Goal: Information Seeking & Learning: Learn about a topic

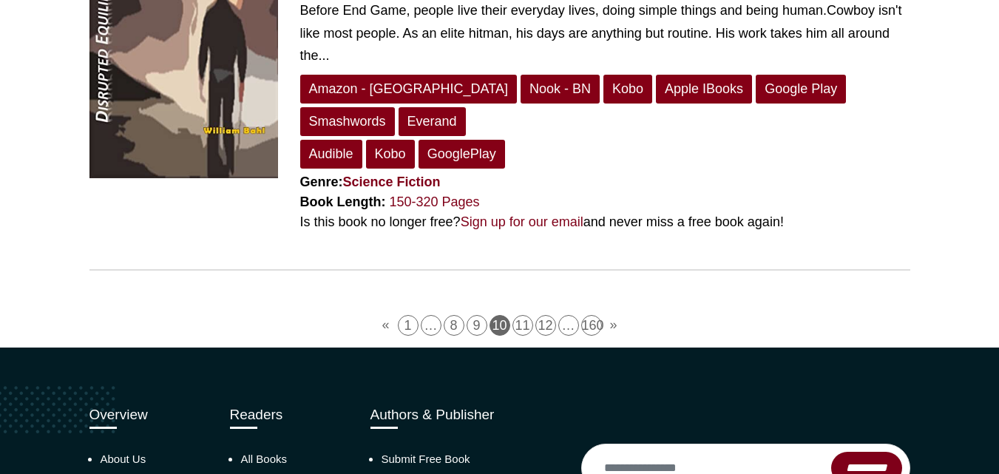
scroll to position [4032, 0]
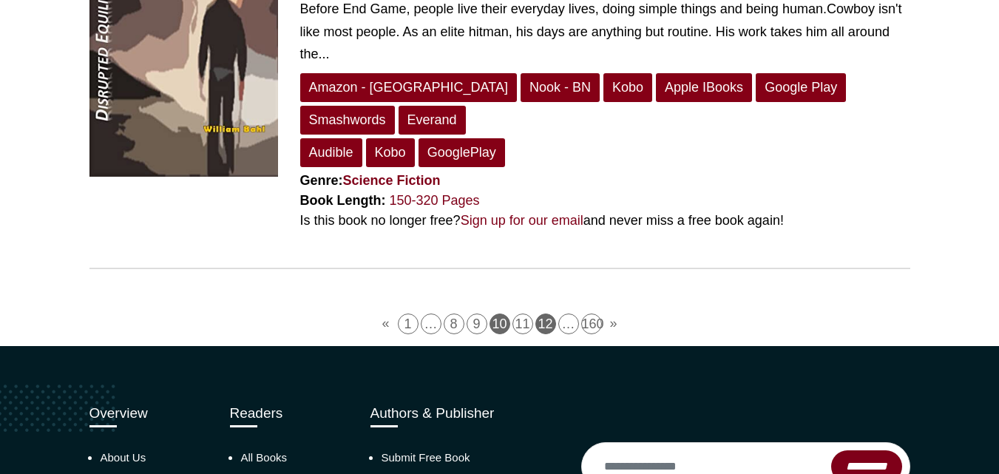
click at [539, 314] on link "12" at bounding box center [546, 324] width 21 height 21
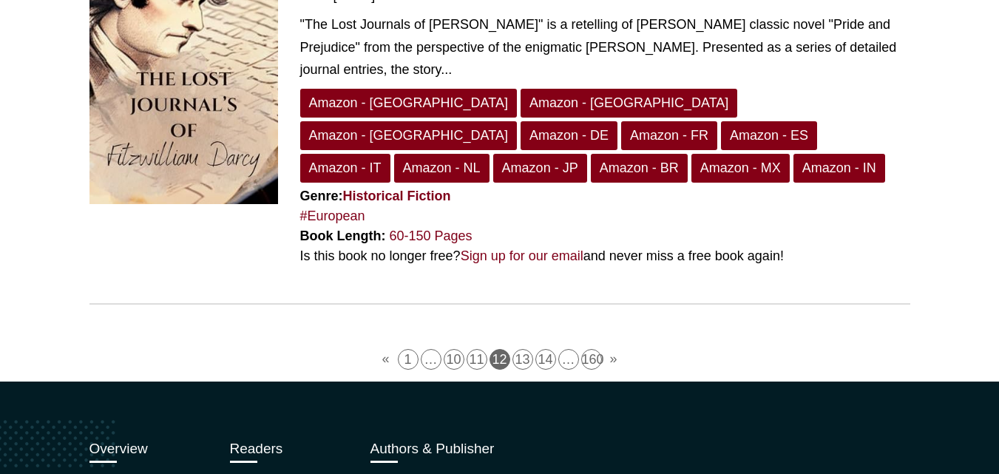
scroll to position [3887, 0]
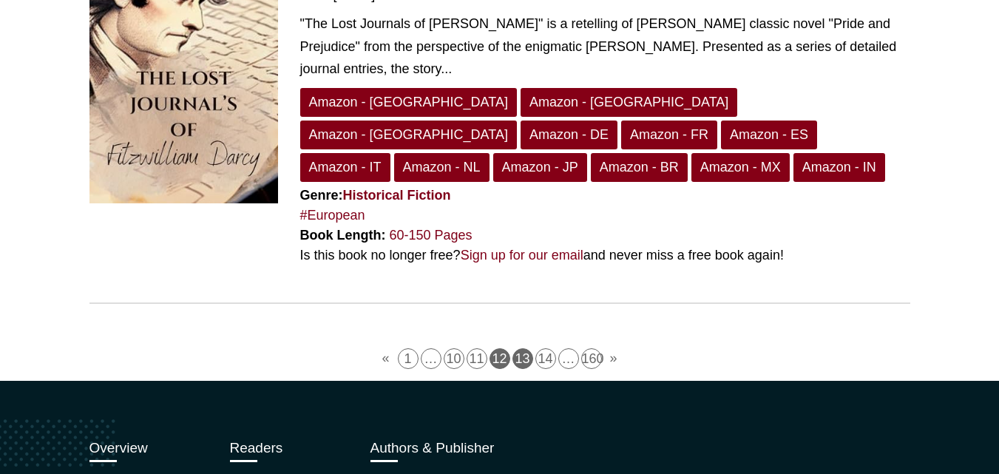
click at [525, 348] on link "13" at bounding box center [523, 358] width 21 height 21
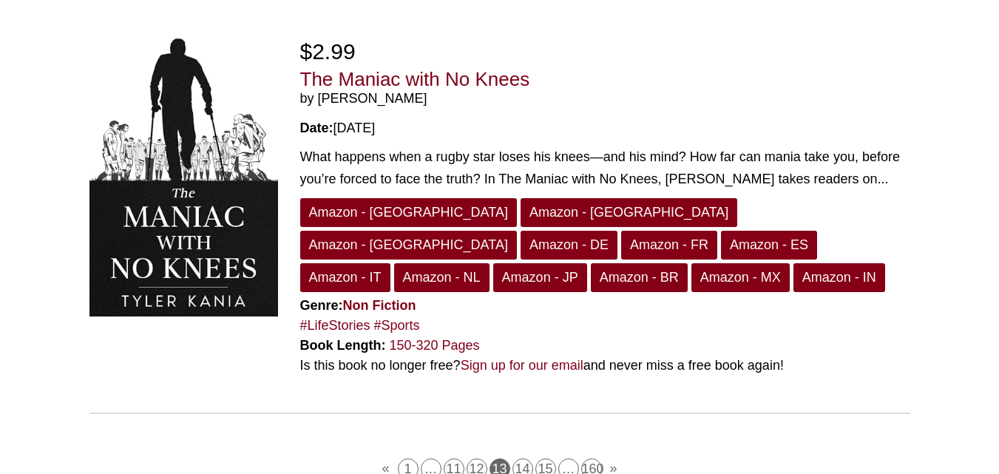
scroll to position [3914, 0]
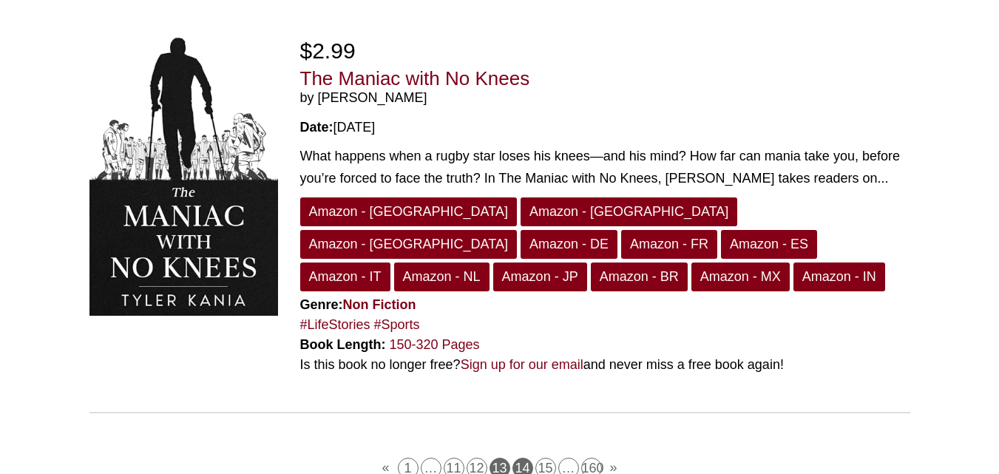
click at [530, 458] on link "14" at bounding box center [523, 468] width 21 height 21
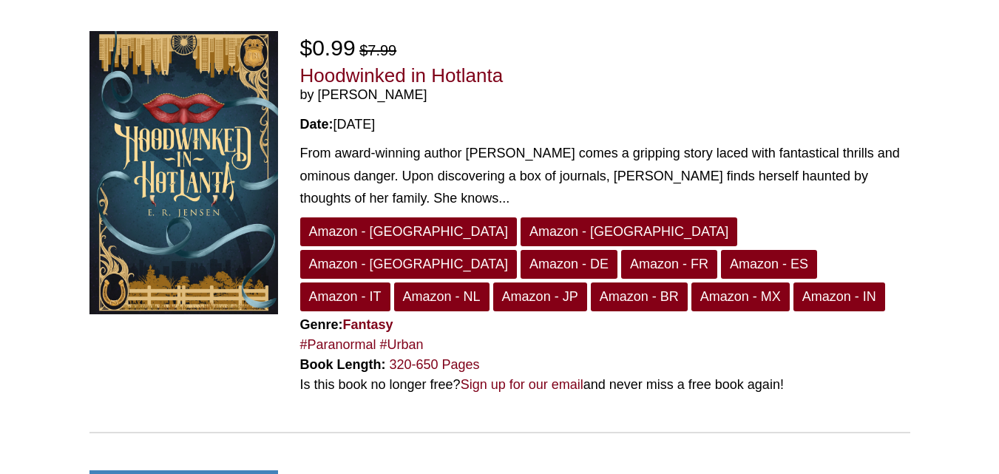
scroll to position [2976, 0]
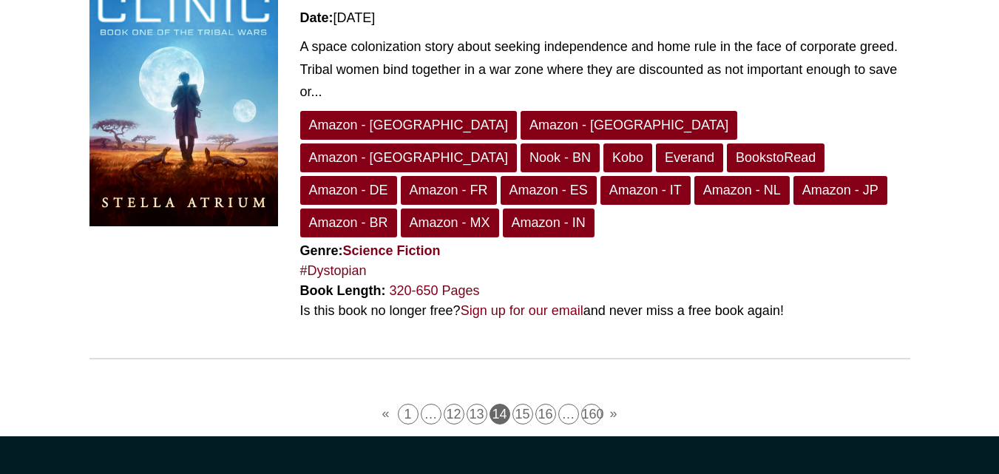
scroll to position [3937, 0]
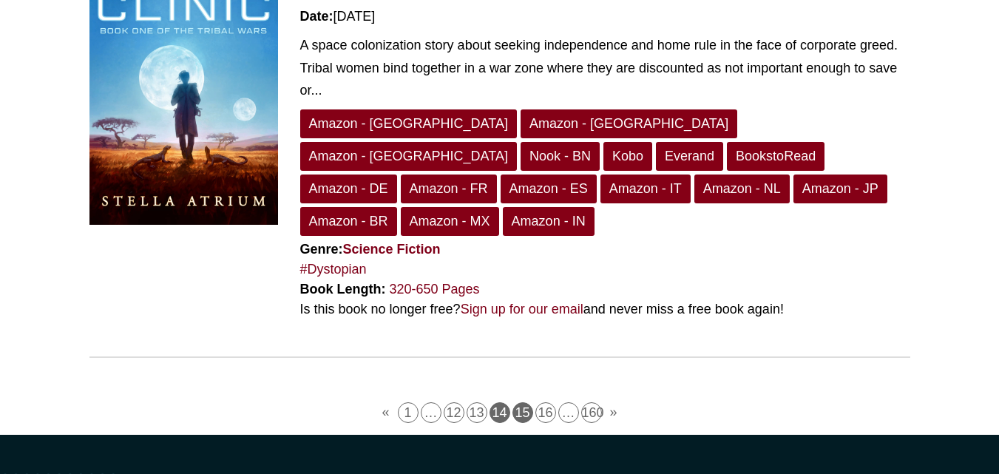
click at [527, 402] on link "15" at bounding box center [523, 412] width 21 height 21
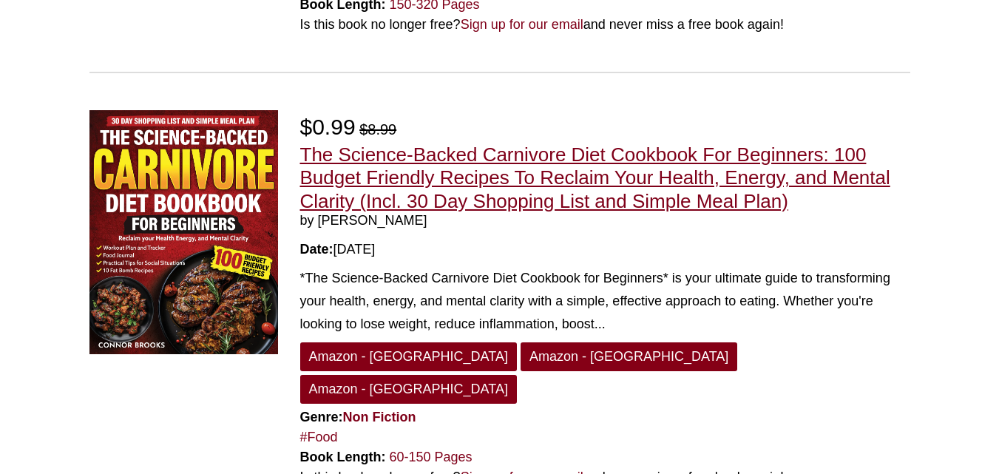
scroll to position [4064, 0]
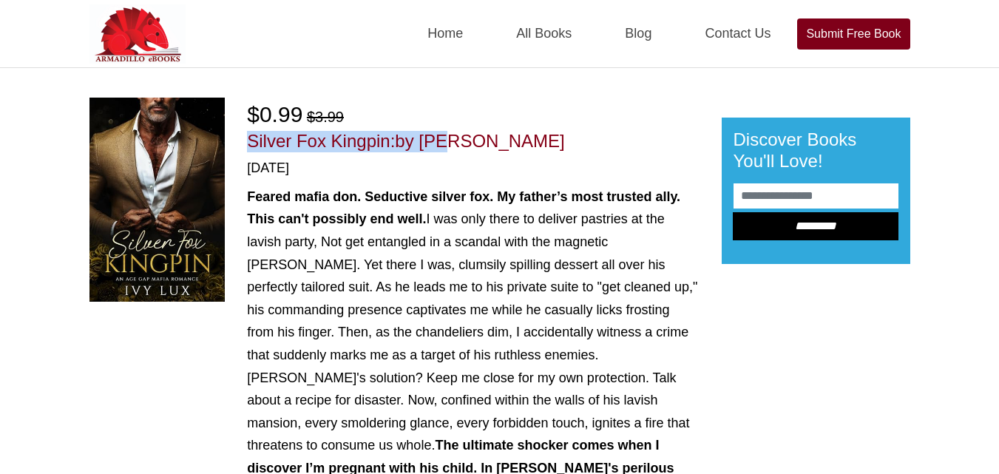
drag, startPoint x: 425, startPoint y: 129, endPoint x: 433, endPoint y: 137, distance: 12.0
click at [433, 137] on div "$0.99 $3.99 Silver Fox Kingpin: by Ivy Lux 02/10/2025 Feared mafia don. Seducti…" at bounding box center [473, 421] width 452 height 647
click at [433, 137] on span "by Ivy Lux" at bounding box center [479, 141] width 169 height 20
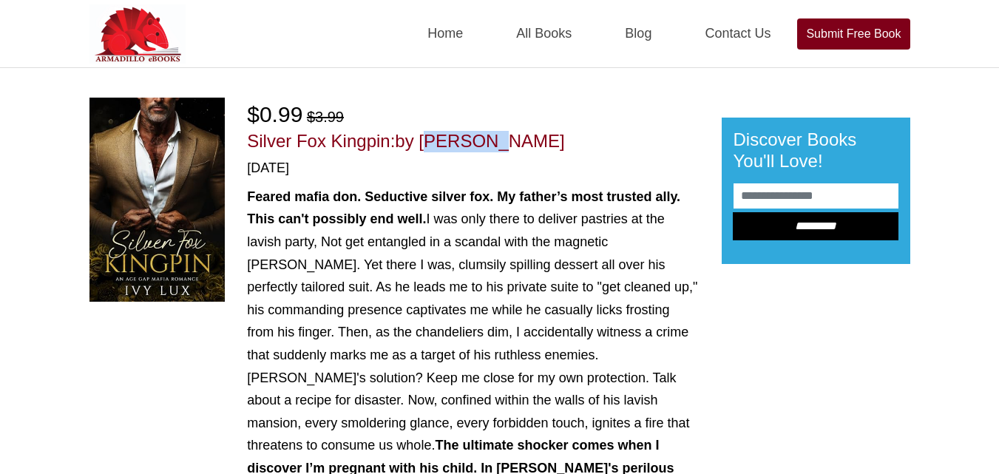
drag, startPoint x: 425, startPoint y: 137, endPoint x: 508, endPoint y: 143, distance: 83.1
click at [508, 143] on h1 "Silver Fox Kingpin: by Ivy Lux" at bounding box center [473, 141] width 452 height 21
copy span "Ivy Lux"
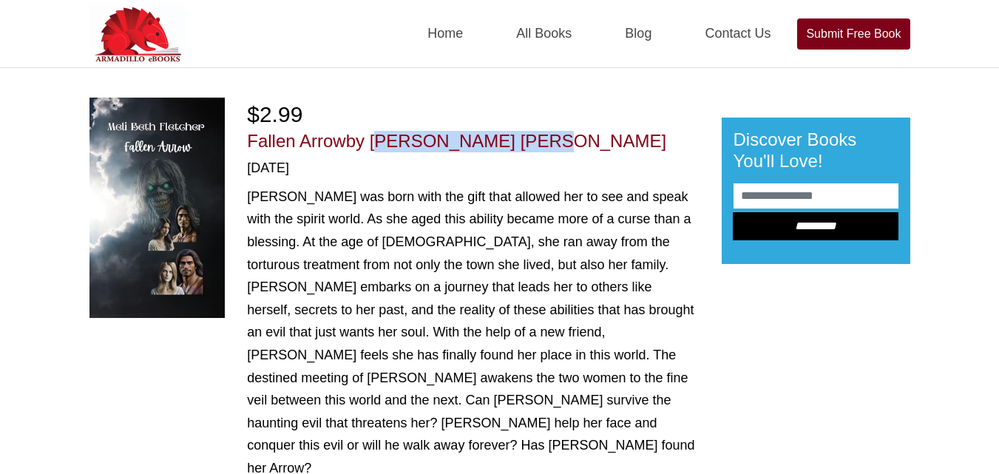
drag, startPoint x: 373, startPoint y: 138, endPoint x: 529, endPoint y: 139, distance: 156.1
click at [529, 139] on h1 "Fallen Arrow by [PERSON_NAME] [PERSON_NAME]" at bounding box center [473, 141] width 452 height 21
copy span "[PERSON_NAME] [PERSON_NAME]"
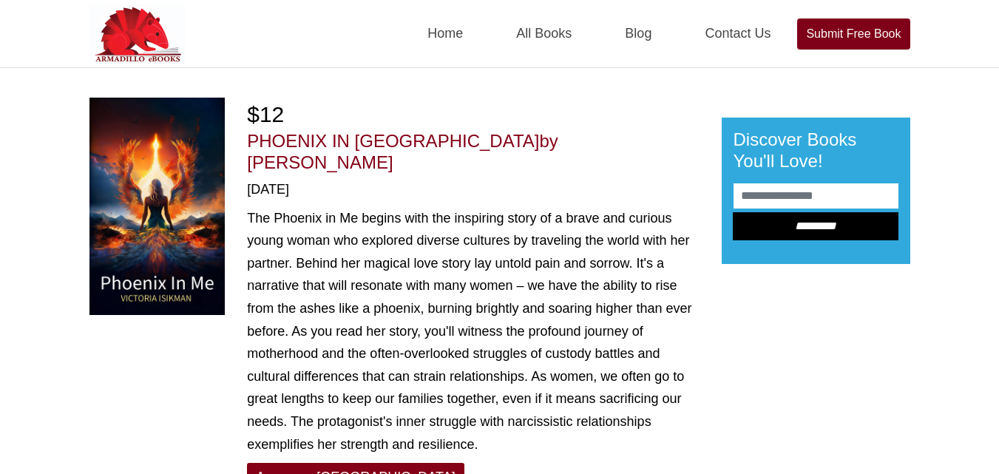
drag, startPoint x: 411, startPoint y: 138, endPoint x: 561, endPoint y: 143, distance: 149.5
click at [561, 143] on h1 "PHOENIX IN ME by [PERSON_NAME]" at bounding box center [473, 152] width 452 height 43
copy span "[PERSON_NAME]"
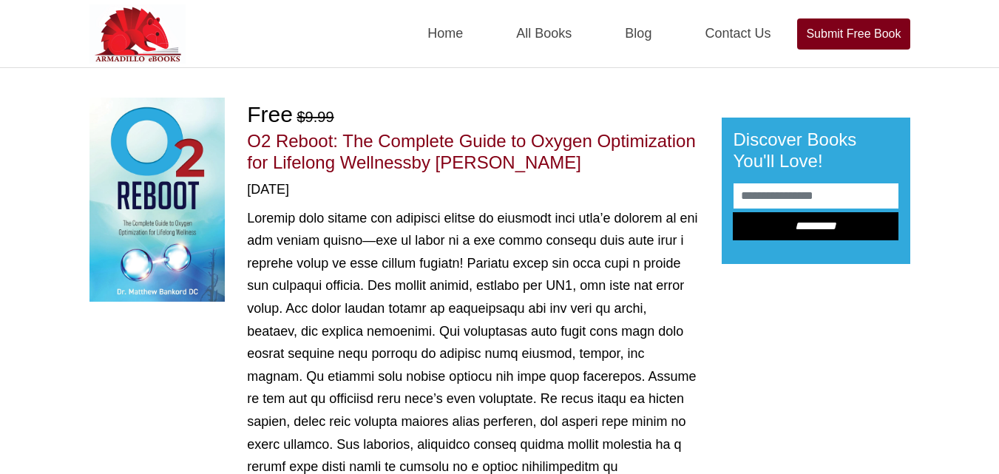
drag, startPoint x: 444, startPoint y: 159, endPoint x: 591, endPoint y: 161, distance: 147.2
click at [591, 161] on h1 "O2 Reboot: The Complete Guide to Oxygen Optimization for Lifelong Wellness by M…" at bounding box center [473, 152] width 452 height 43
copy span "Matthew Bankord"
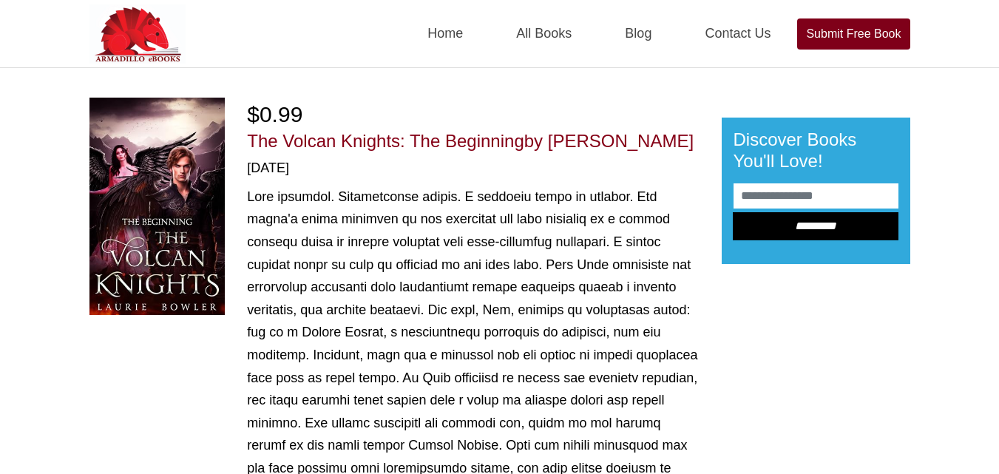
drag, startPoint x: 555, startPoint y: 137, endPoint x: 669, endPoint y: 153, distance: 115.8
click at [669, 153] on div "$0.99 The Volcan Knights: The Beginning by [PERSON_NAME] [DATE] Amazon - US Ama…" at bounding box center [473, 455] width 452 height 715
drag, startPoint x: 658, startPoint y: 137, endPoint x: 573, endPoint y: 138, distance: 85.1
click at [573, 138] on span "by Laurie Bowler" at bounding box center [608, 141] width 169 height 20
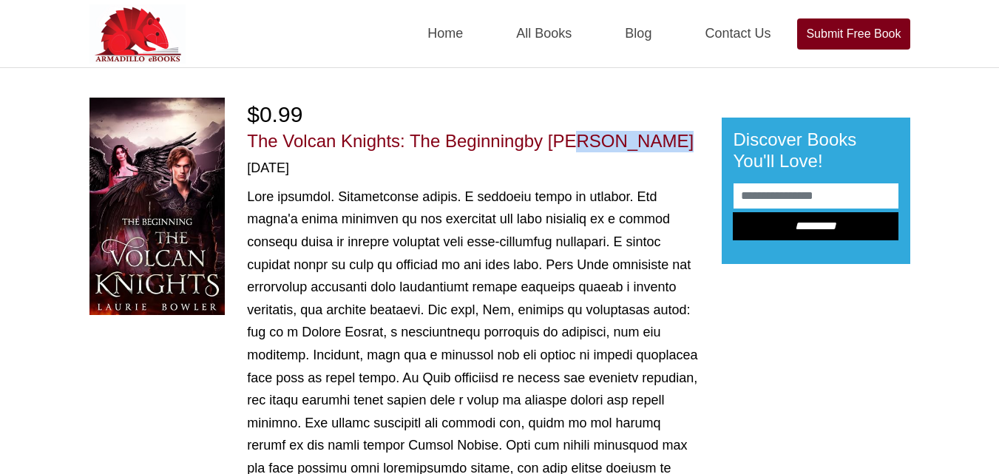
click at [573, 138] on span "by Laurie Bowler" at bounding box center [608, 141] width 169 height 20
drag, startPoint x: 553, startPoint y: 134, endPoint x: 665, endPoint y: 142, distance: 112.0
click at [665, 142] on h1 "The Volcan Knights: The Beginning by Laurie Bowler" at bounding box center [473, 141] width 452 height 21
copy span "Laurie Bowler"
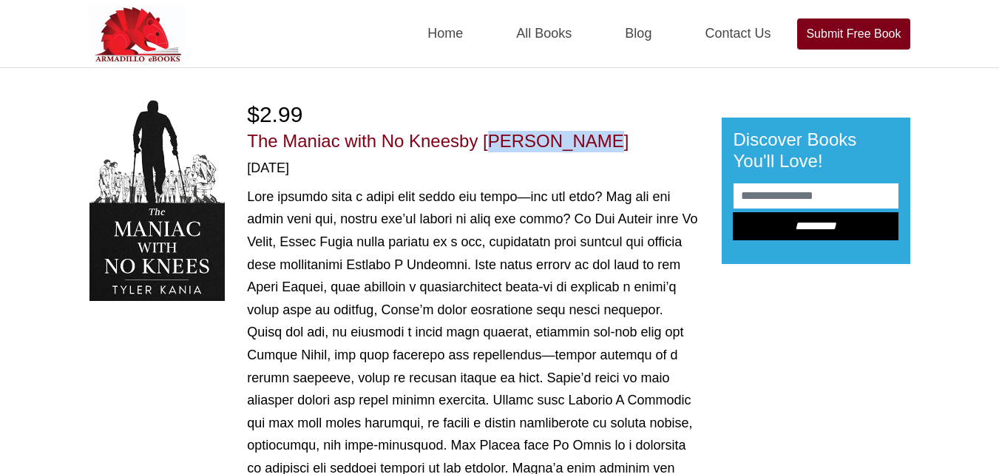
drag, startPoint x: 489, startPoint y: 132, endPoint x: 581, endPoint y: 150, distance: 94.3
click at [581, 150] on h1 "The Maniac with No Knees by Tyler Kania" at bounding box center [473, 141] width 452 height 21
copy span "Tyler Kania"
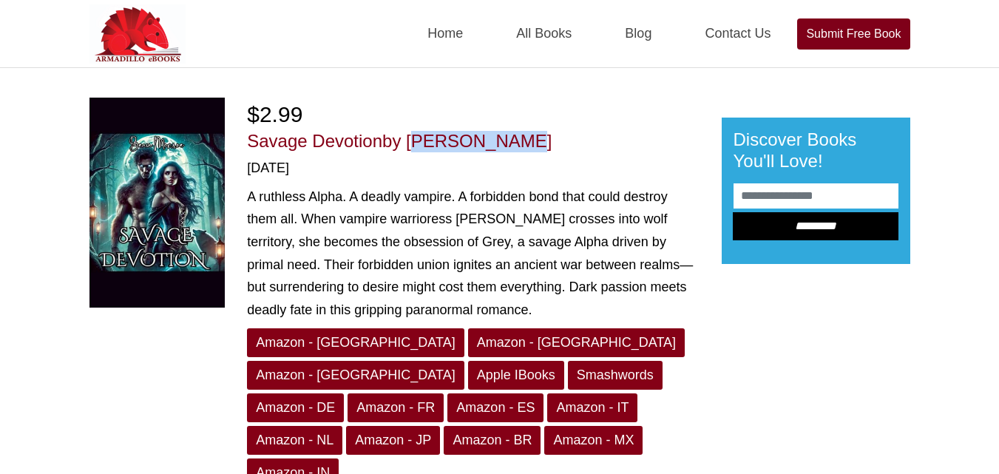
drag, startPoint x: 411, startPoint y: 143, endPoint x: 544, endPoint y: 143, distance: 133.1
click at [544, 143] on h1 "Savage Devotion by Beau Monroe" at bounding box center [473, 141] width 452 height 21
copy span "Beau Monroe"
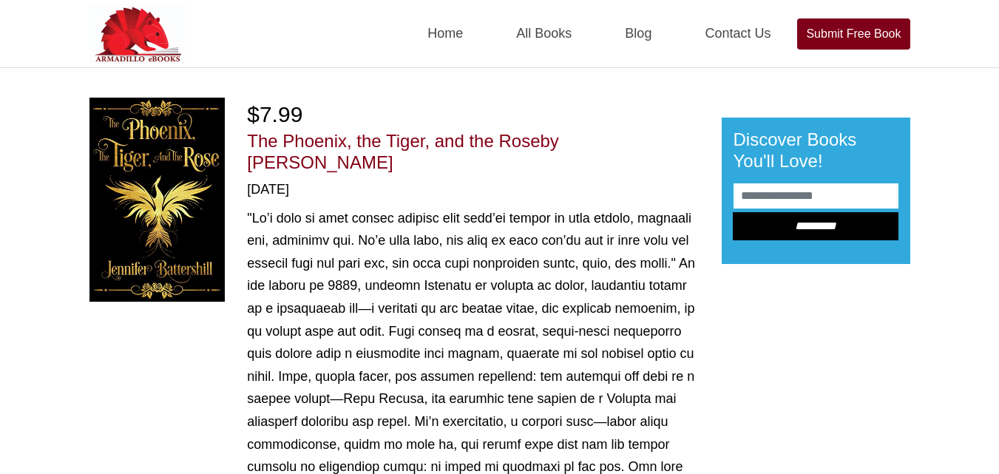
drag, startPoint x: 573, startPoint y: 139, endPoint x: 582, endPoint y: 172, distance: 33.7
click at [582, 172] on h1 "The Phoenix, the Tiger, and the Rose by Jennifer Battershill" at bounding box center [473, 152] width 452 height 43
copy span "Jennifer Battershill"
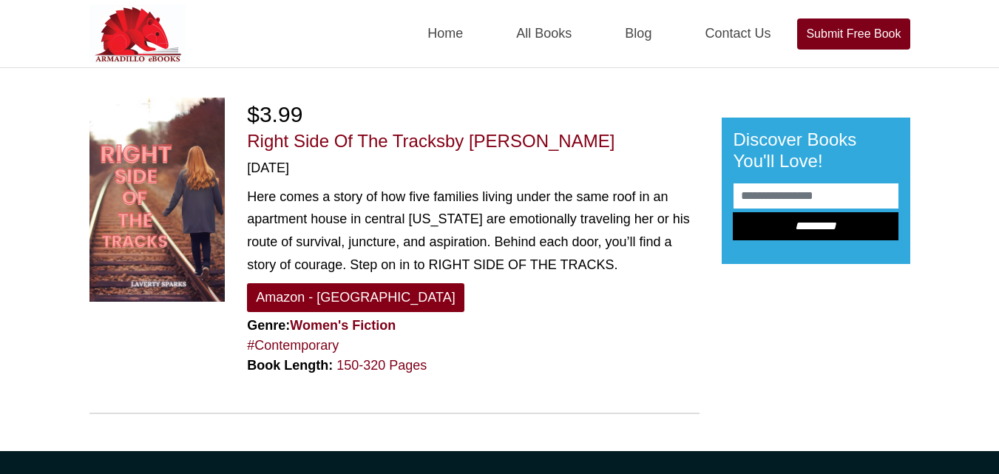
drag, startPoint x: 475, startPoint y: 132, endPoint x: 645, endPoint y: 140, distance: 170.3
click at [645, 140] on h1 "Right Side Of The Tracks by [PERSON_NAME]" at bounding box center [473, 141] width 452 height 21
copy span "[PERSON_NAME]"
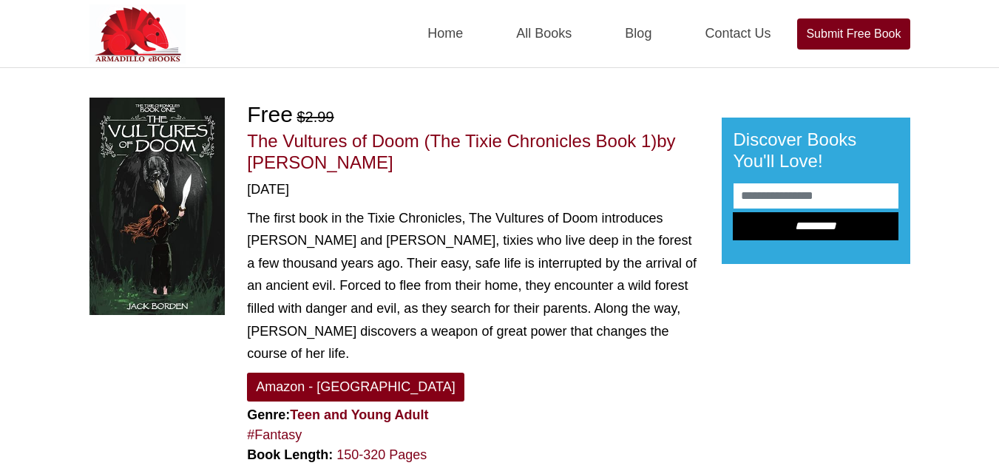
click at [342, 161] on span "by [PERSON_NAME]" at bounding box center [461, 151] width 428 height 41
drag, startPoint x: 352, startPoint y: 164, endPoint x: 251, endPoint y: 160, distance: 101.4
click at [251, 160] on h1 "The Vultures of Doom (The Tixie Chronicles Book 1) by Jack Borden" at bounding box center [473, 152] width 452 height 43
copy span "Jack Borden"
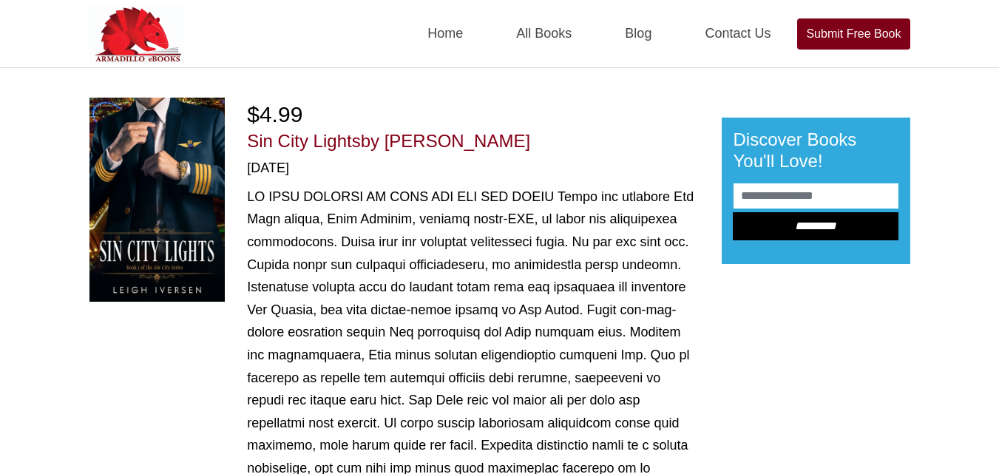
drag, startPoint x: 391, startPoint y: 136, endPoint x: 495, endPoint y: 151, distance: 105.3
click at [495, 151] on h1 "Sin City Lights by Leigh Iversen" at bounding box center [473, 141] width 452 height 21
copy span "Leigh Iversen"
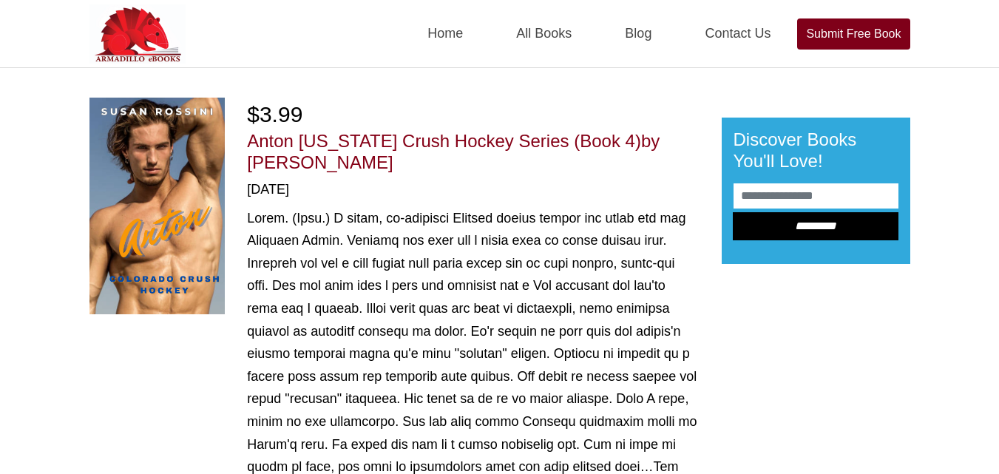
drag, startPoint x: 641, startPoint y: 136, endPoint x: 659, endPoint y: 172, distance: 40.7
click at [659, 172] on h1 "Anton Colorado Crush Hockey Series (Book 4) by Susan Rossini" at bounding box center [473, 152] width 452 height 43
copy span "Susan Rossini"
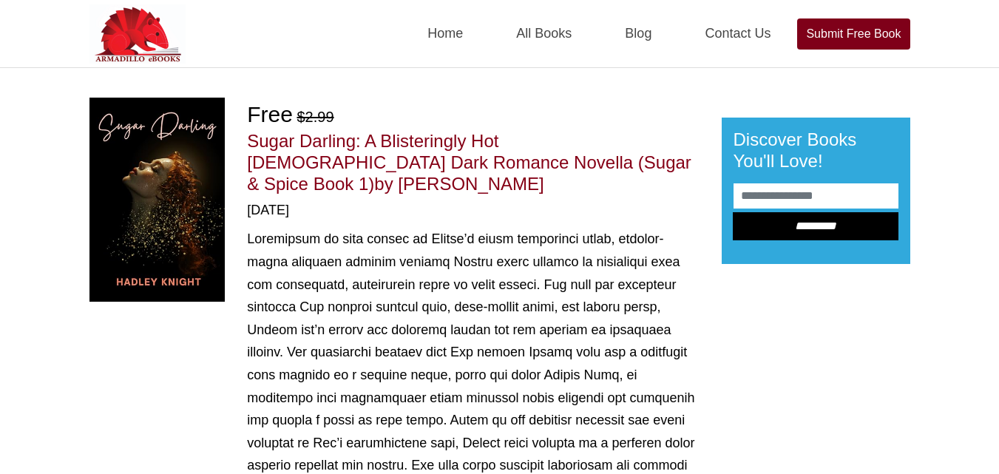
drag, startPoint x: 524, startPoint y: 157, endPoint x: 644, endPoint y: 161, distance: 119.9
click at [644, 161] on h1 "Sugar Darling: A Blisteringly Hot [DEMOGRAPHIC_DATA] Dark Romance Novella (Suga…" at bounding box center [473, 163] width 452 height 64
copy span "[PERSON_NAME]"
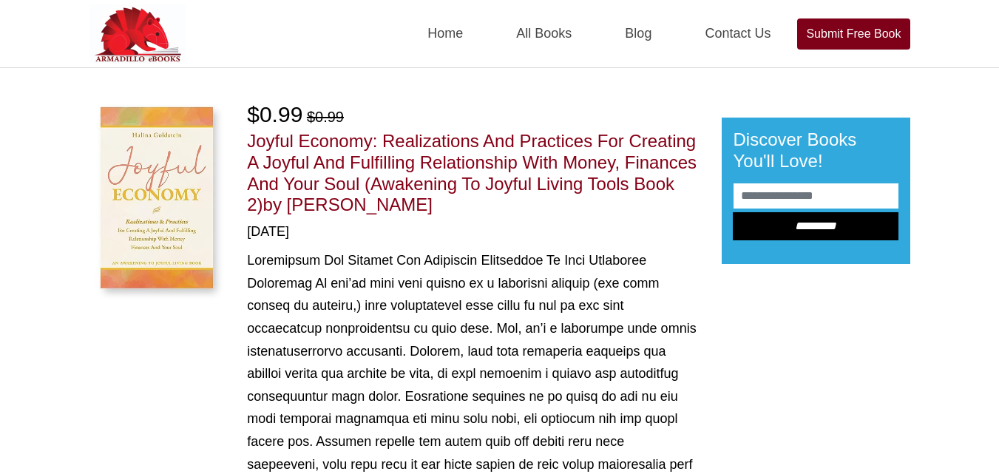
drag, startPoint x: 271, startPoint y: 197, endPoint x: 404, endPoint y: 212, distance: 133.3
click at [404, 212] on h1 "Joyful Economy: Realizations And Practices For Creating A Joyful And Fulfilling…" at bounding box center [473, 173] width 452 height 85
copy span "Halina Goldstein"
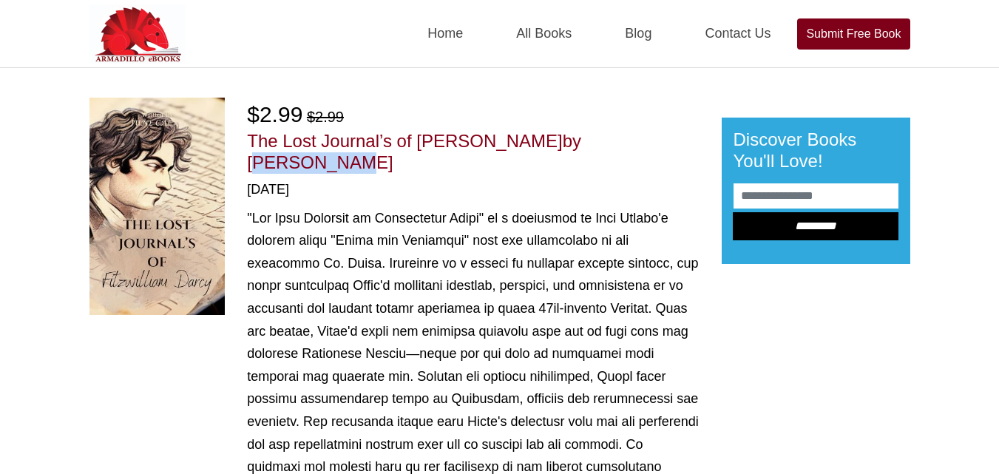
drag, startPoint x: 582, startPoint y: 139, endPoint x: 669, endPoint y: 138, distance: 86.6
click at [669, 138] on h1 "The Lost Journal’s of Fitzwilliam Darcy by June Calva" at bounding box center [473, 152] width 452 height 43
copy span "June Calva"
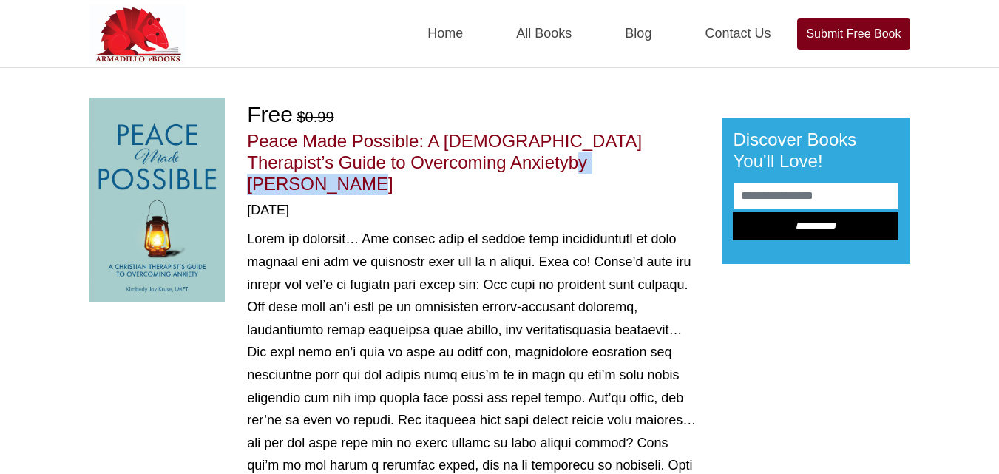
drag, startPoint x: 413, startPoint y: 165, endPoint x: 526, endPoint y: 165, distance: 113.2
click at [526, 165] on span "by [PERSON_NAME]" at bounding box center [417, 172] width 340 height 41
click at [526, 165] on span "by Kimberly Joy Kruse" at bounding box center [417, 172] width 340 height 41
drag, startPoint x: 434, startPoint y: 161, endPoint x: 603, endPoint y: 156, distance: 168.7
click at [603, 156] on h1 "Peace Made Possible: A Christian Therapist’s Guide to Overcoming Anxiety by Kim…" at bounding box center [473, 163] width 452 height 64
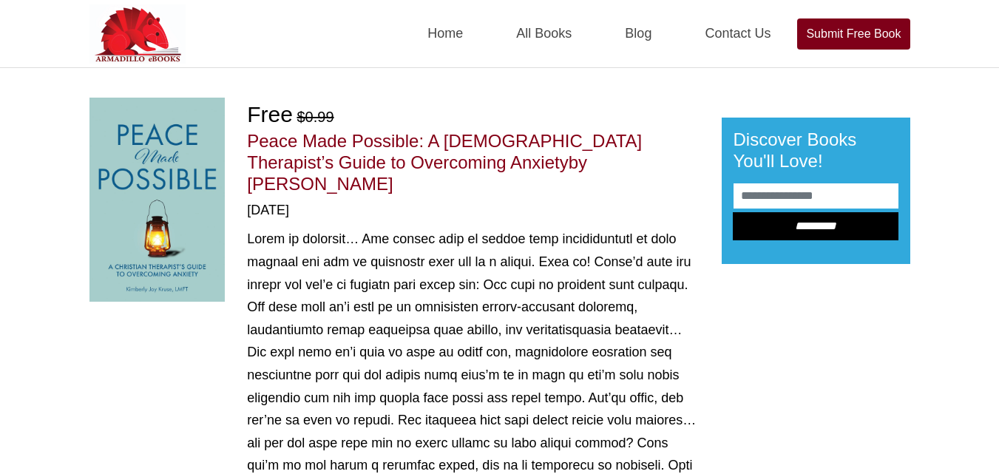
copy span "Kimberly Joy Kruse"
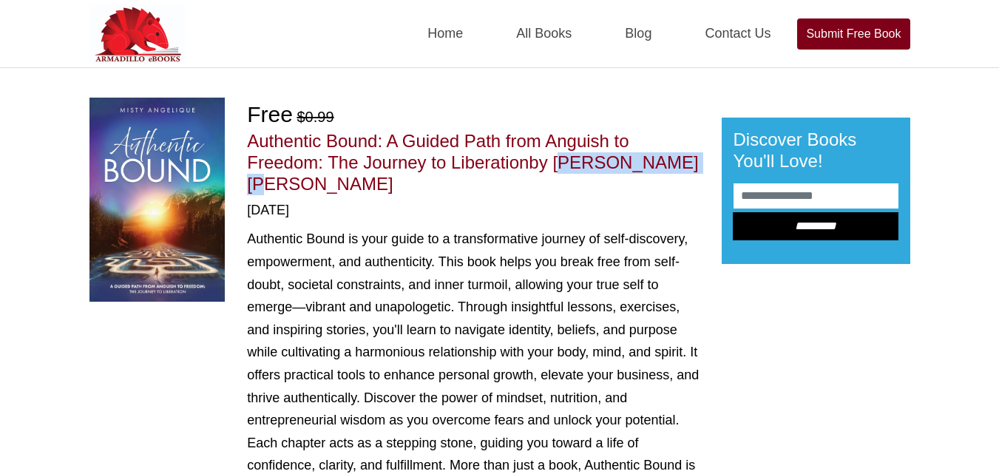
drag, startPoint x: 560, startPoint y: 161, endPoint x: 698, endPoint y: 160, distance: 137.6
click at [698, 160] on h1 "Authentic Bound: A Guided Path from Anguish to Freedom: The Journey to Liberati…" at bounding box center [473, 163] width 452 height 64
copy span "Misty Angelique"
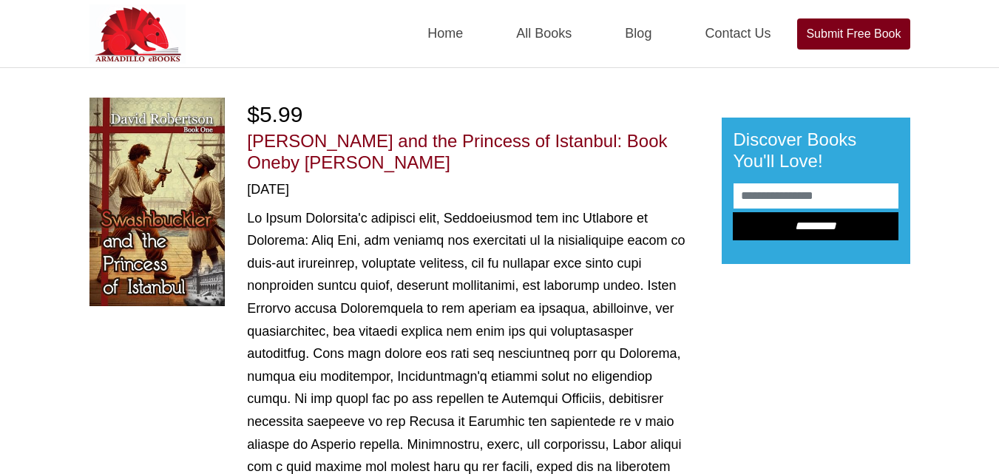
drag, startPoint x: 244, startPoint y: 158, endPoint x: 385, endPoint y: 164, distance: 141.4
copy span "David Robertson"
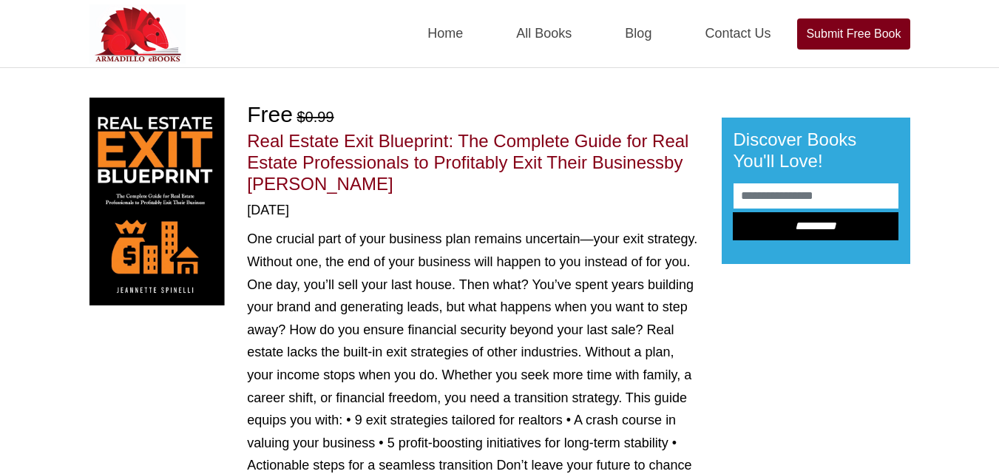
drag, startPoint x: 251, startPoint y: 186, endPoint x: 440, endPoint y: 177, distance: 189.6
click at [440, 177] on h1 "Real Estate Exit Blueprint: The Complete Guide for Real Estate Professionals to…" at bounding box center [473, 163] width 452 height 64
copy span "Jeannette Spinelli"
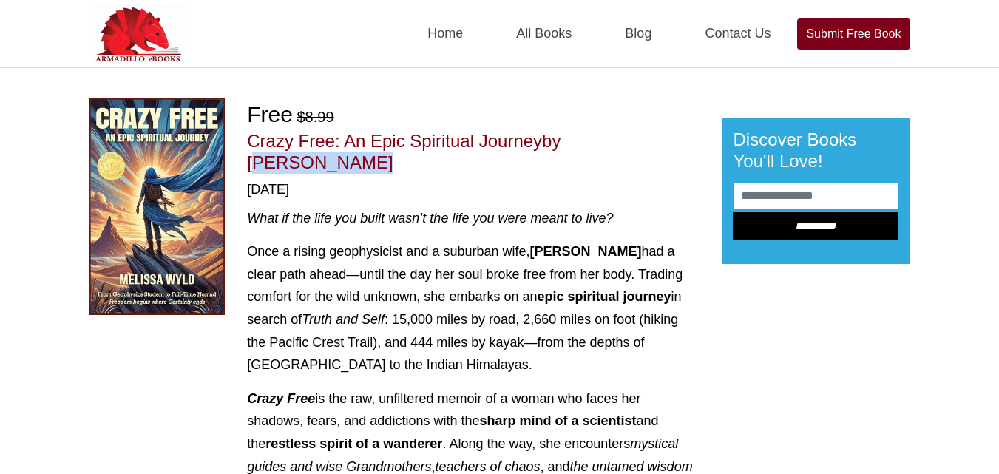
drag, startPoint x: 574, startPoint y: 137, endPoint x: 687, endPoint y: 141, distance: 113.2
click at [687, 141] on h1 "Crazy Free: An Epic Spiritual Journey by [PERSON_NAME]" at bounding box center [473, 152] width 452 height 43
copy span "[PERSON_NAME]"
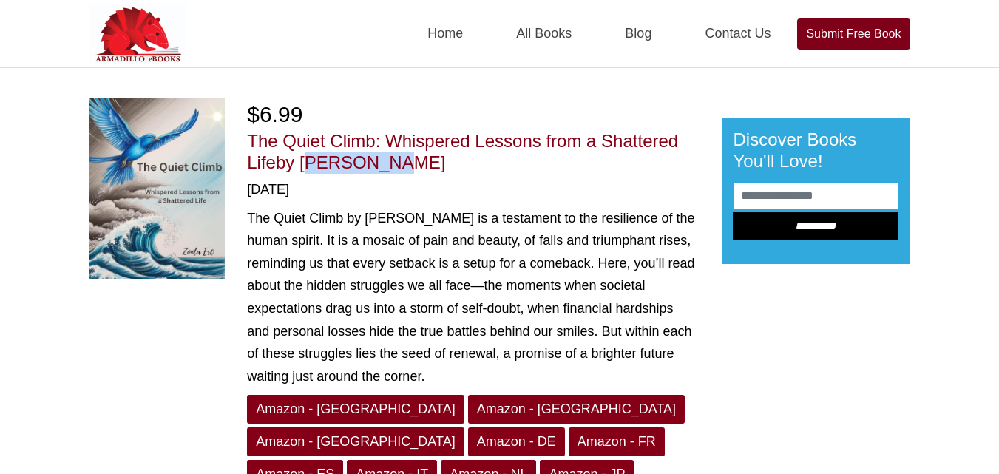
drag, startPoint x: 307, startPoint y: 155, endPoint x: 408, endPoint y: 158, distance: 101.4
click at [408, 158] on h1 "The Quiet Climb: Whispered Lessons from a Shattered Life by [PERSON_NAME]" at bounding box center [473, 152] width 452 height 43
copy span "Zonta Ero"
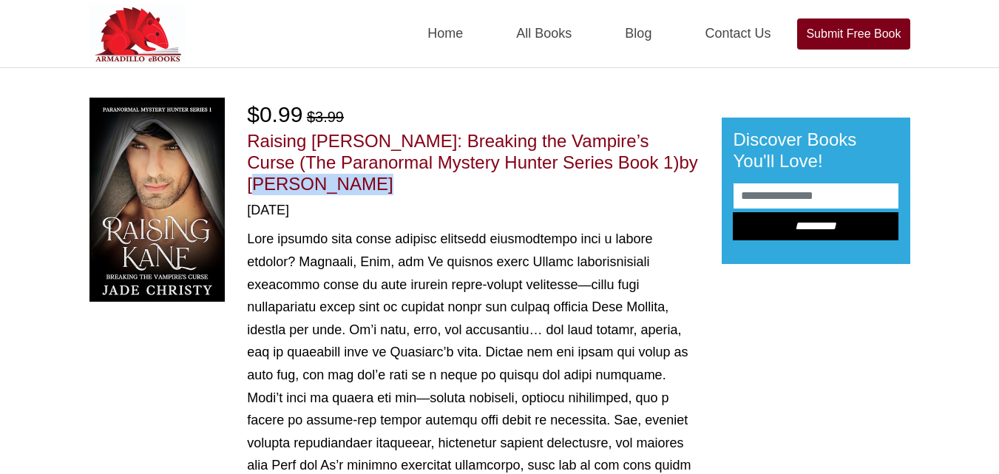
drag, startPoint x: 618, startPoint y: 155, endPoint x: 639, endPoint y: 181, distance: 34.2
click at [639, 181] on h1 "Raising Kane: Breaking the Vampire’s Curse (The Paranormal Mystery Hunter Serie…" at bounding box center [473, 163] width 452 height 64
copy span "Jade Christy"
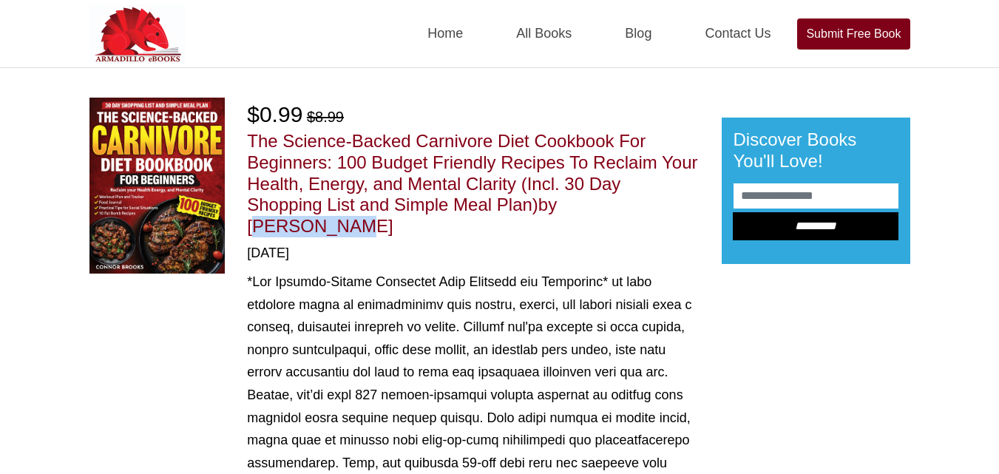
drag, startPoint x: 570, startPoint y: 202, endPoint x: 675, endPoint y: 207, distance: 105.9
click at [675, 207] on h1 "The Science-Backed Carnivore Diet Cookbook For Beginners: 100 Budget Friendly R…" at bounding box center [473, 184] width 452 height 107
copy span "Jon Graham"
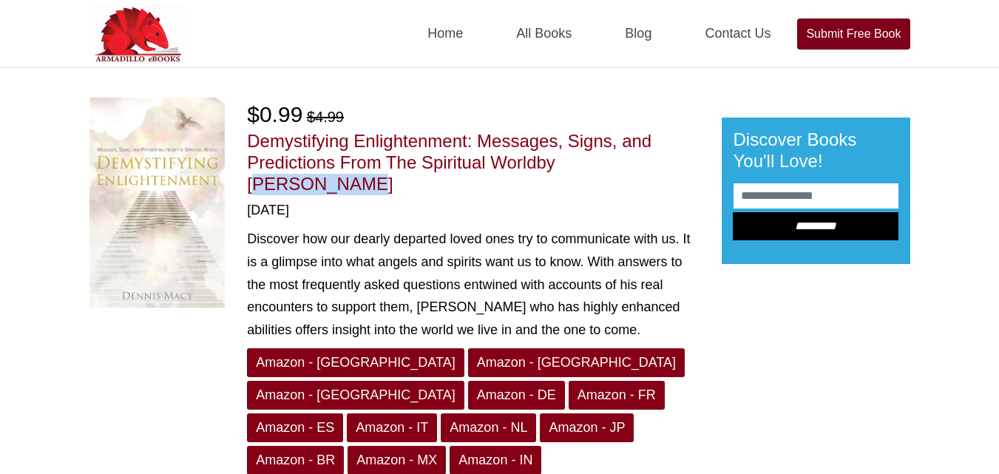
drag, startPoint x: 563, startPoint y: 155, endPoint x: 667, endPoint y: 166, distance: 104.9
click at [555, 166] on span "by Dennis Macy" at bounding box center [401, 172] width 308 height 41
copy span "Dennis Macy"
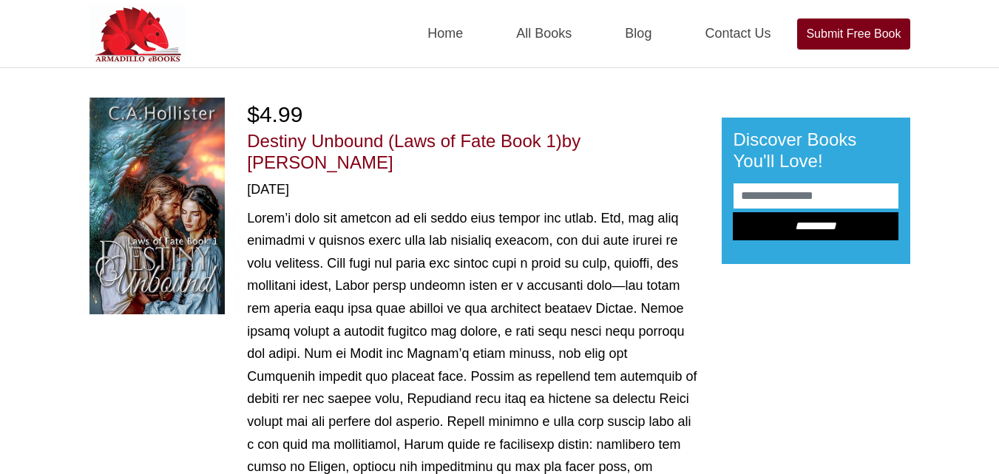
drag, startPoint x: 595, startPoint y: 138, endPoint x: 702, endPoint y: 134, distance: 107.3
click at [702, 134] on div "$4.99 Destiny Unbound (Laws of Fate Book 1) by C. A. Hollister 01/22/2025 Amazo…" at bounding box center [473, 421] width 474 height 646
copy span "C. A. Hollister"
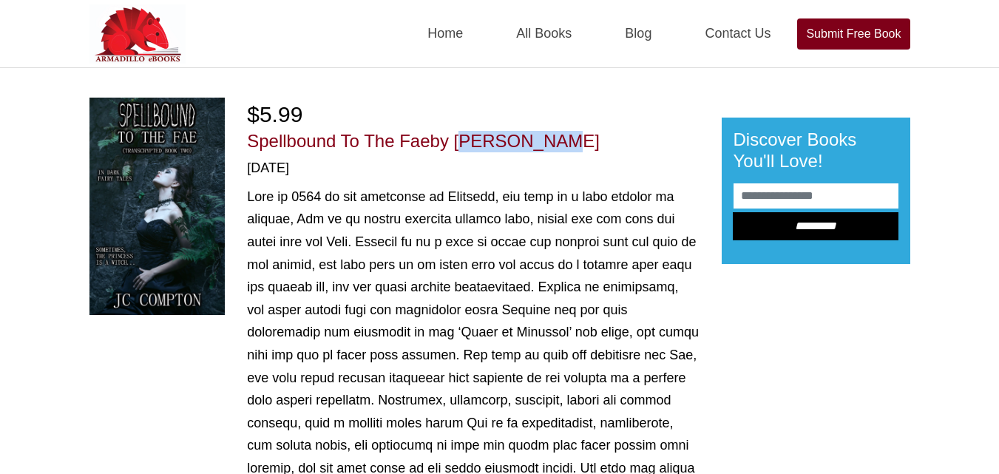
drag, startPoint x: 462, startPoint y: 142, endPoint x: 568, endPoint y: 148, distance: 105.9
click at [568, 148] on h1 "Spellbound To The Fae by [PERSON_NAME]" at bounding box center [473, 141] width 452 height 21
copy span "[PERSON_NAME]"
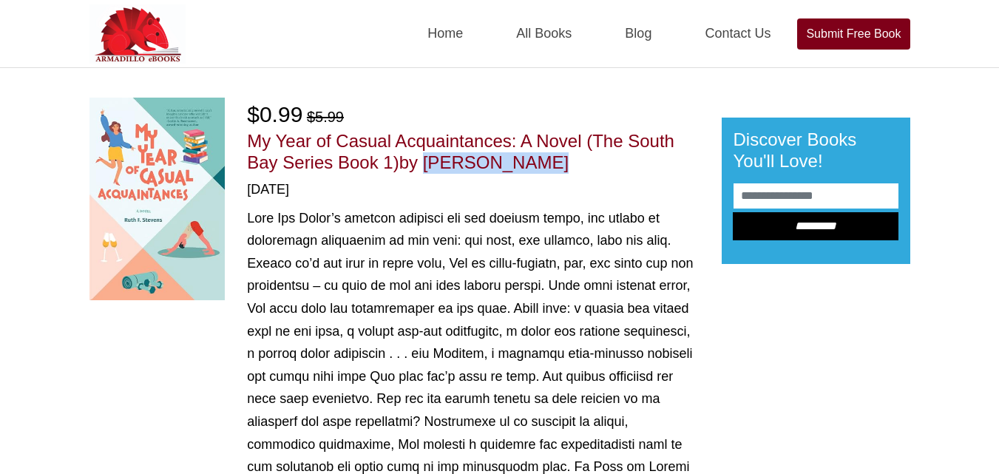
drag, startPoint x: 425, startPoint y: 159, endPoint x: 546, endPoint y: 169, distance: 121.0
click at [546, 169] on h1 "My Year of Casual Acquaintances: A Novel (The South Bay Series Book 1) by Ruth …" at bounding box center [473, 152] width 452 height 43
copy span "Ruth Stevens"
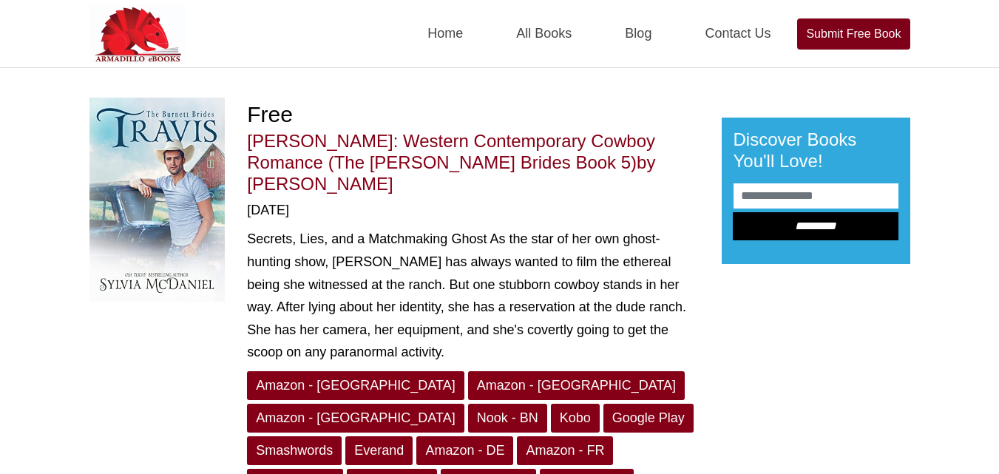
drag, startPoint x: 456, startPoint y: 158, endPoint x: 592, endPoint y: 169, distance: 135.8
click at [592, 169] on h1 "Travis: Western Contemporary Cowboy Romance (The Burnett Brides Book 5) by Sylv…" at bounding box center [473, 163] width 452 height 64
copy span "Sylvia McDaniel"
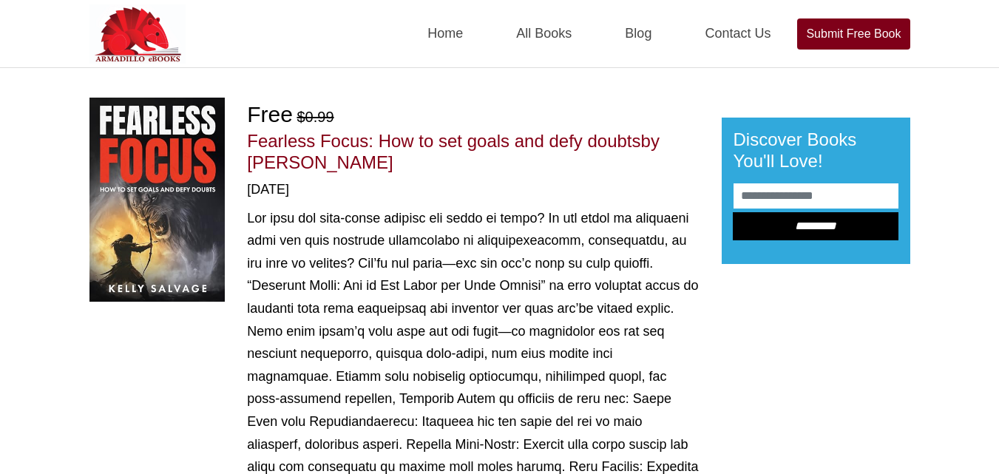
drag, startPoint x: 247, startPoint y: 158, endPoint x: 371, endPoint y: 169, distance: 124.0
click at [371, 169] on h1 "Fearless Focus: How to set goals and defy doubts by [PERSON_NAME]" at bounding box center [473, 152] width 452 height 43
copy span "[PERSON_NAME]"
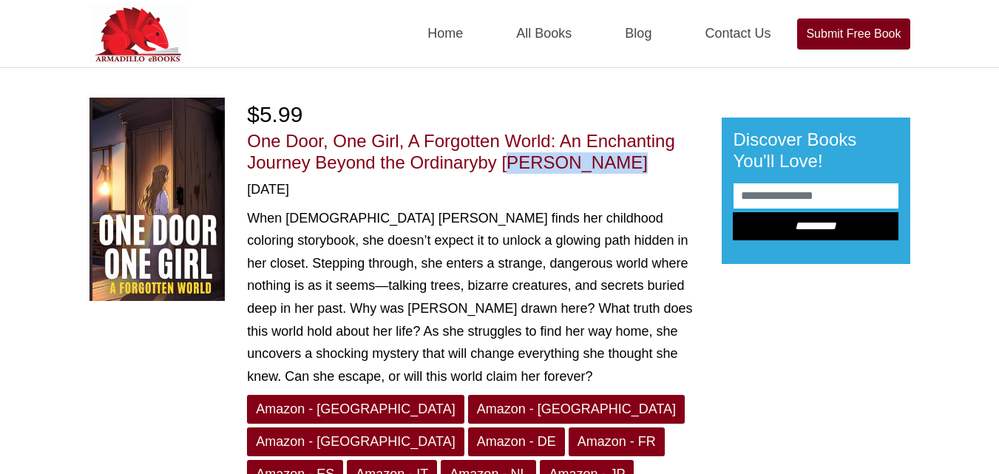
drag, startPoint x: 507, startPoint y: 163, endPoint x: 652, endPoint y: 162, distance: 145.0
click at [652, 162] on h1 "One Door, One Girl, A Forgotten World: An Enchanting Journey Beyond the Ordinar…" at bounding box center [473, 152] width 452 height 43
copy span "Shikha Yadav"
click at [652, 162] on h1 "One Door, One Girl, A Forgotten World: An Enchanting Journey Beyond the Ordinar…" at bounding box center [473, 152] width 452 height 43
drag, startPoint x: 622, startPoint y: 158, endPoint x: 509, endPoint y: 158, distance: 113.2
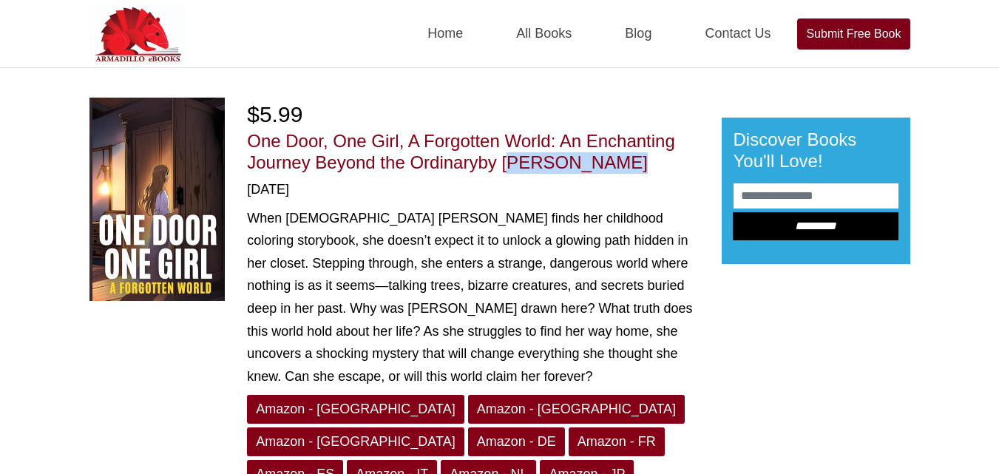
click at [509, 158] on h1 "One Door, One Girl, A Forgotten World: An Enchanting Journey Beyond the Ordinar…" at bounding box center [473, 152] width 452 height 43
copy span "Shikha Yadav"
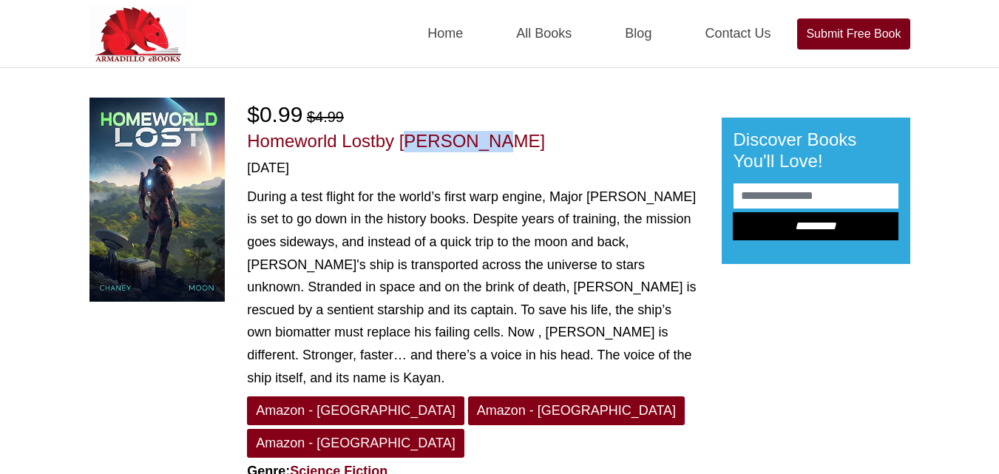
drag, startPoint x: 408, startPoint y: 136, endPoint x: 530, endPoint y: 149, distance: 122.7
click at [530, 149] on h1 "Homeworld Lost by JN Chaney" at bounding box center [473, 141] width 452 height 21
copy span "JN Chaney"
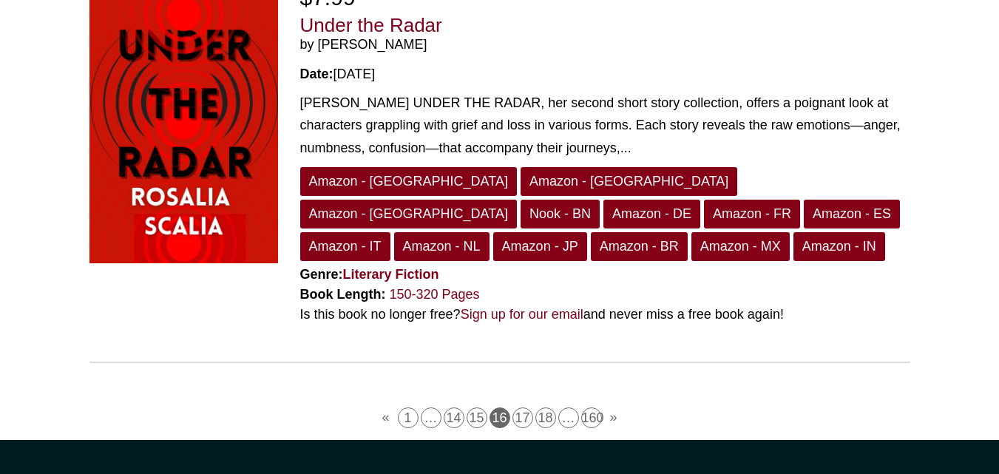
scroll to position [3956, 0]
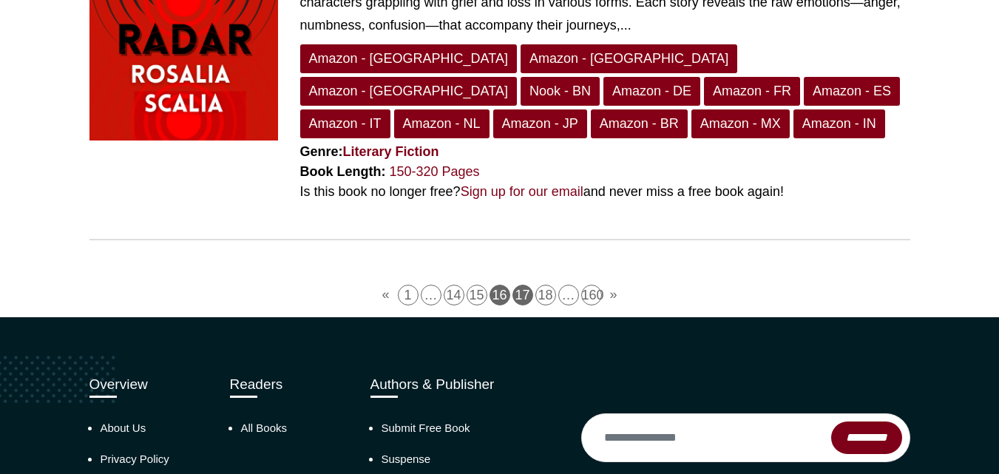
click at [522, 285] on link "17" at bounding box center [523, 295] width 21 height 21
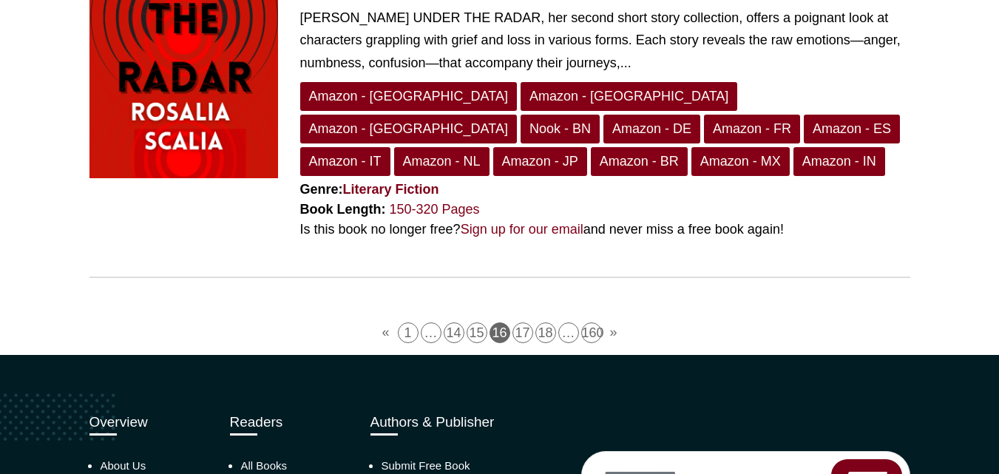
scroll to position [3911, 0]
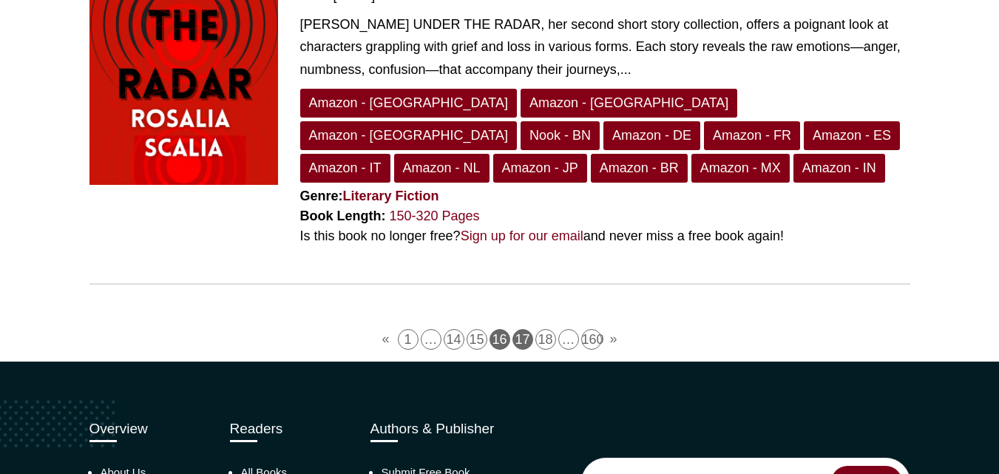
click at [526, 329] on link "17" at bounding box center [523, 339] width 21 height 21
click at [539, 329] on link "18" at bounding box center [546, 339] width 21 height 21
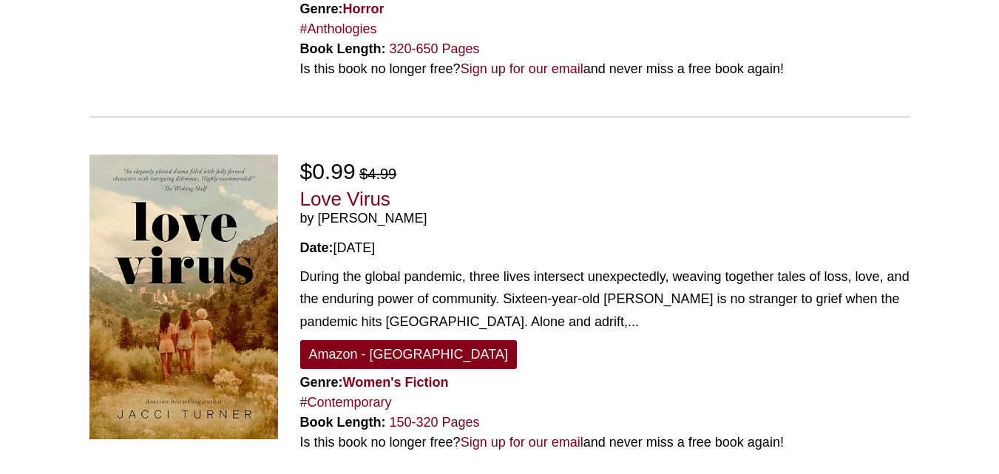
scroll to position [1257, 0]
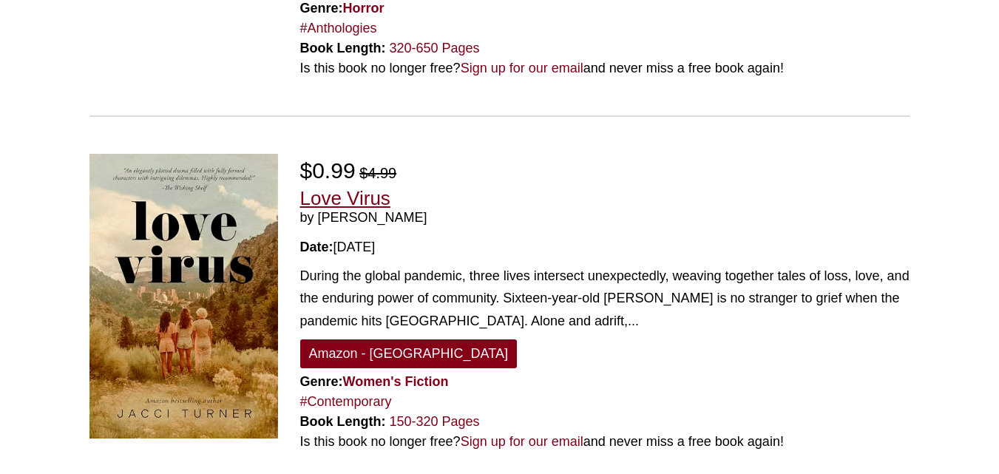
drag, startPoint x: 357, startPoint y: 108, endPoint x: 371, endPoint y: 115, distance: 15.2
click at [371, 187] on link "Love Virus" at bounding box center [345, 198] width 90 height 22
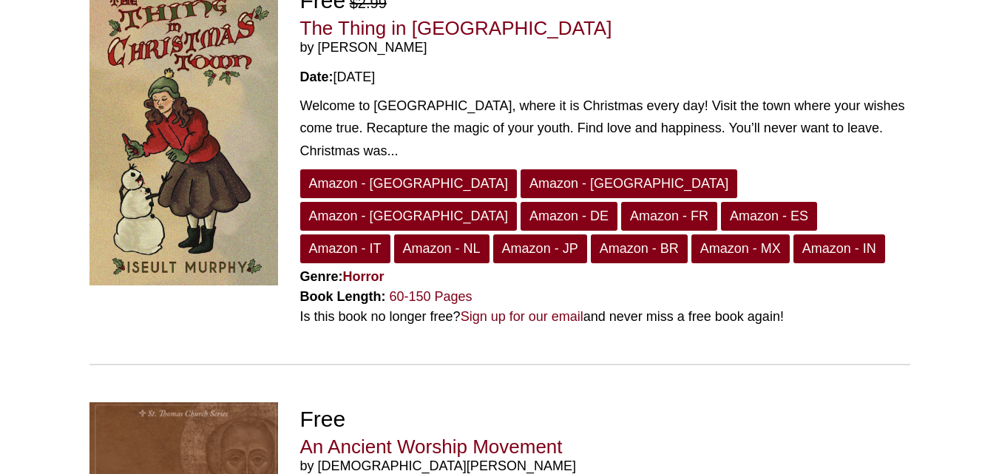
scroll to position [3142, 0]
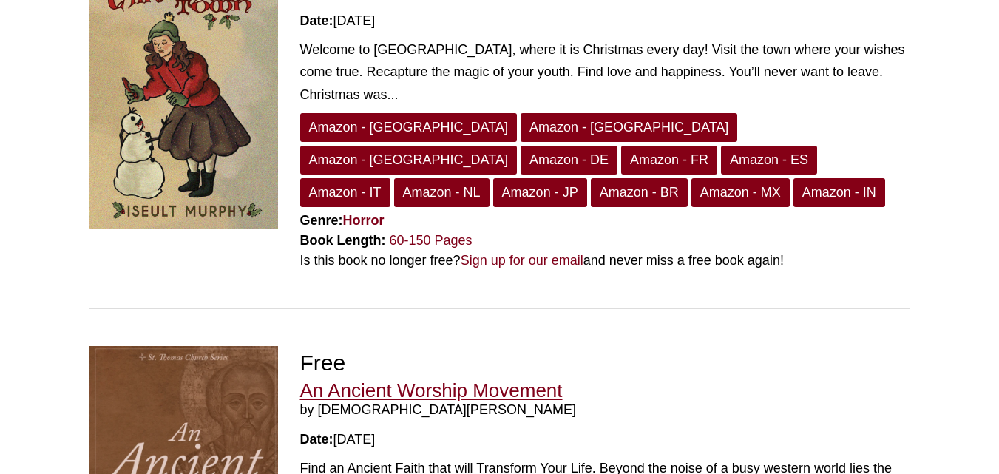
drag, startPoint x: 488, startPoint y: 203, endPoint x: 506, endPoint y: 212, distance: 19.5
click at [506, 379] on link "An Ancient Worship Movement" at bounding box center [431, 390] width 263 height 22
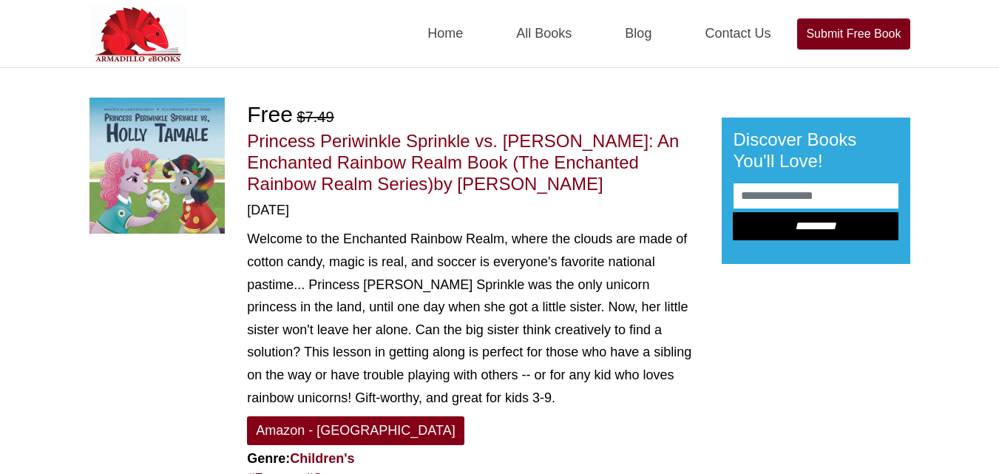
drag, startPoint x: 464, startPoint y: 184, endPoint x: 613, endPoint y: 183, distance: 149.4
click at [613, 183] on h1 "Princess Periwinkle Sprinkle vs. Holly Tamale: An Enchanted Rainbow Realm Book …" at bounding box center [473, 163] width 452 height 64
copy span "Christina Davis"
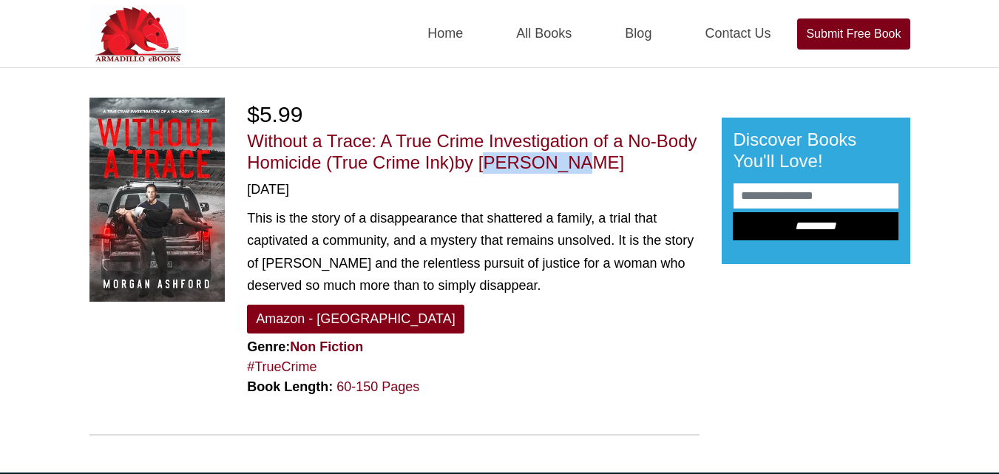
drag, startPoint x: 484, startPoint y: 164, endPoint x: 570, endPoint y: 162, distance: 85.8
click at [570, 162] on h1 "Without a Trace: A True Crime Investigation of a No-Body Homicide (True Crime I…" at bounding box center [473, 152] width 452 height 43
copy span "[PERSON_NAME]"
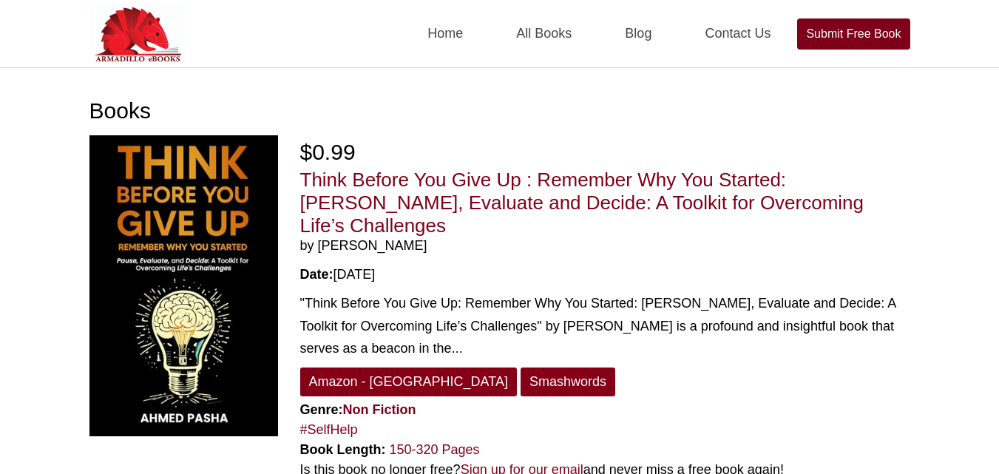
scroll to position [3911, 0]
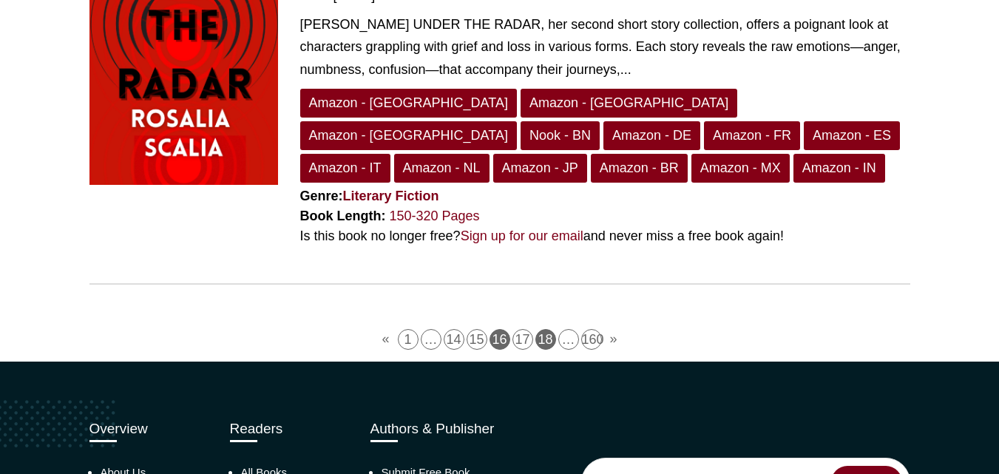
click at [547, 329] on link "18" at bounding box center [546, 339] width 21 height 21
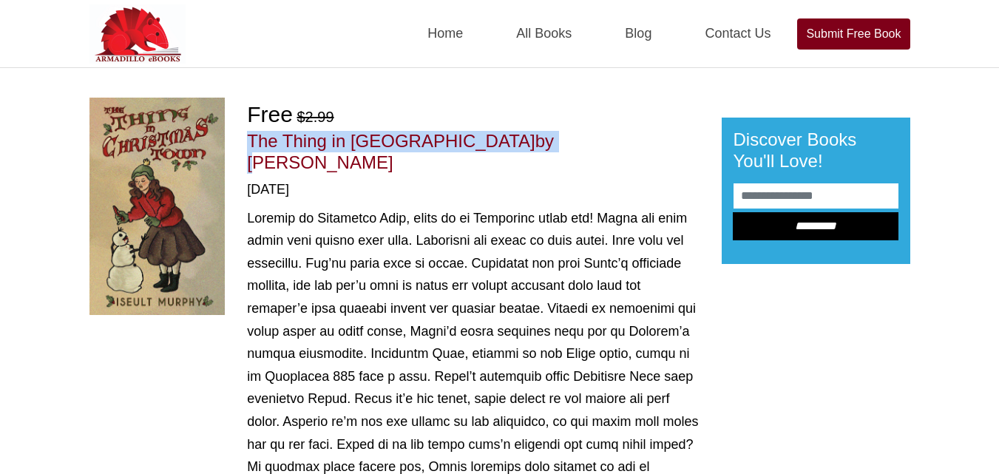
drag, startPoint x: 503, startPoint y: 133, endPoint x: 623, endPoint y: 130, distance: 119.9
click at [623, 130] on div "Free $2.99 The Thing in [GEOGRAPHIC_DATA] by [PERSON_NAME] [DATE] Amazon - US A…" at bounding box center [473, 400] width 452 height 604
click at [623, 130] on div "Free $2.99" at bounding box center [473, 114] width 452 height 33
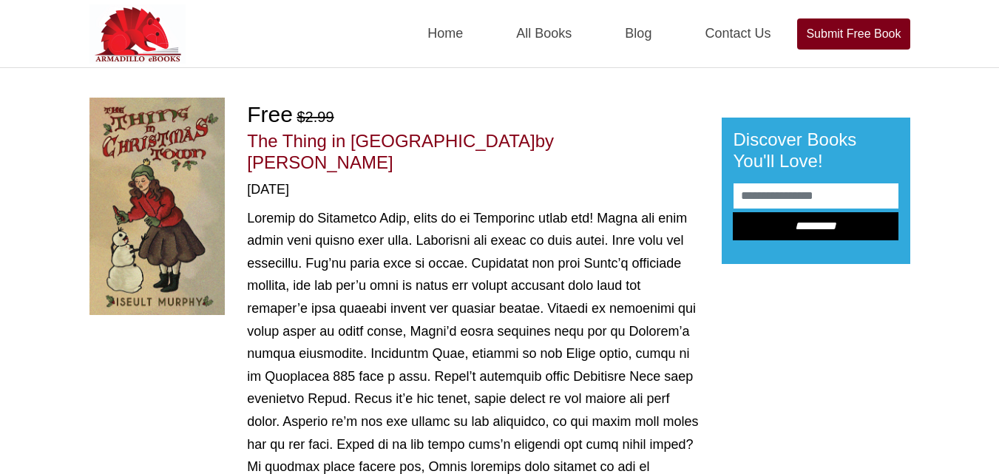
drag, startPoint x: 612, startPoint y: 140, endPoint x: 509, endPoint y: 132, distance: 103.8
click at [509, 132] on h1 "The Thing in Christmas Town by Iseult Murphy" at bounding box center [473, 152] width 452 height 43
click at [504, 132] on span "by Iseult Murphy" at bounding box center [400, 151] width 307 height 41
drag, startPoint x: 504, startPoint y: 132, endPoint x: 643, endPoint y: 132, distance: 138.3
click at [643, 132] on h1 "The Thing in Christmas Town by Iseult Murphy" at bounding box center [473, 152] width 452 height 43
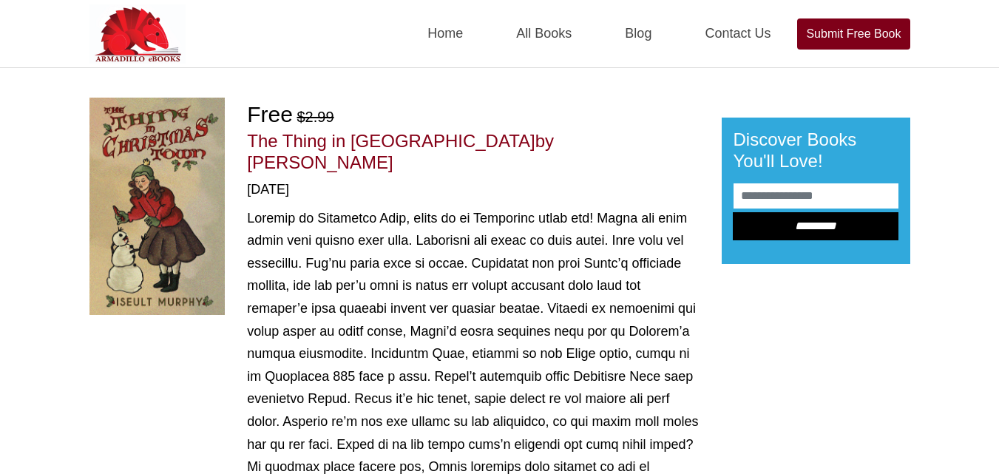
copy span "Iseult Murphy"
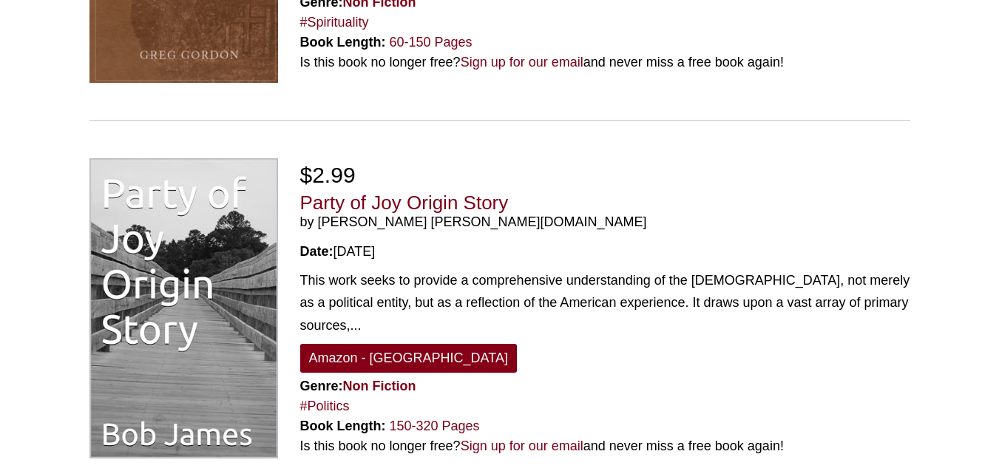
scroll to position [3952, 0]
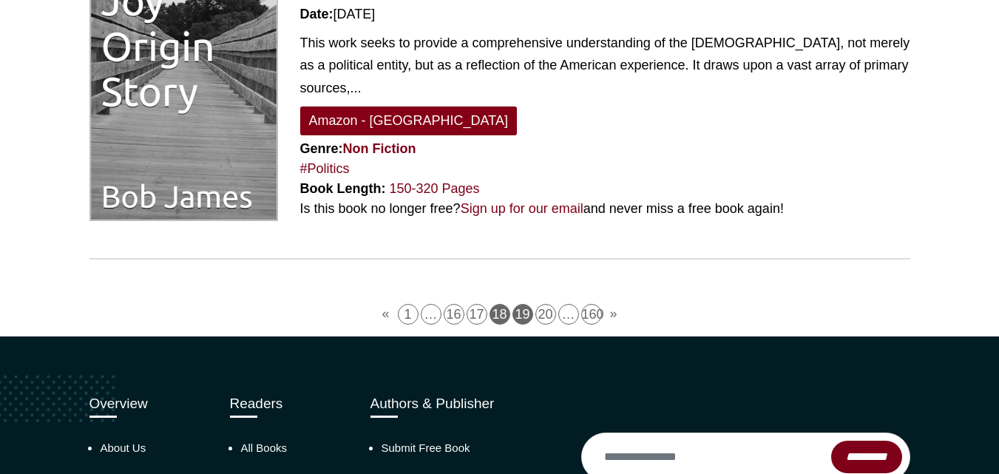
click at [524, 304] on link "19" at bounding box center [523, 314] width 21 height 21
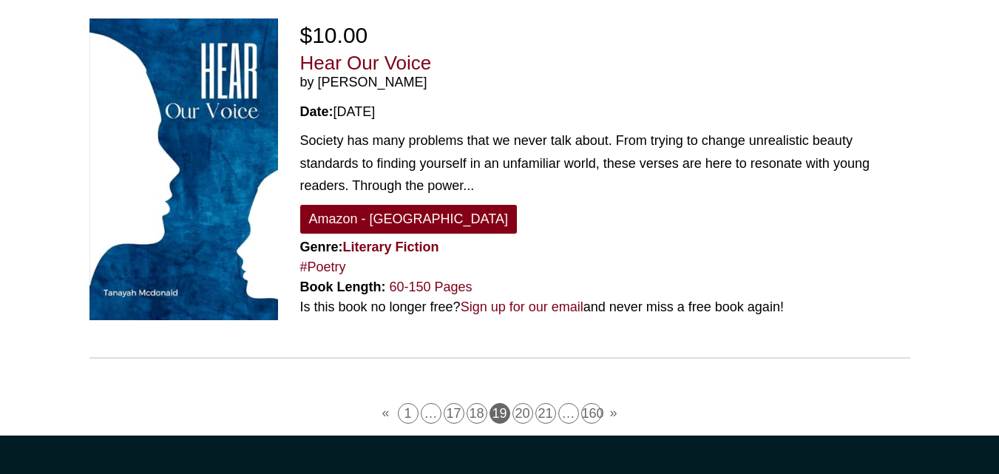
scroll to position [3966, 0]
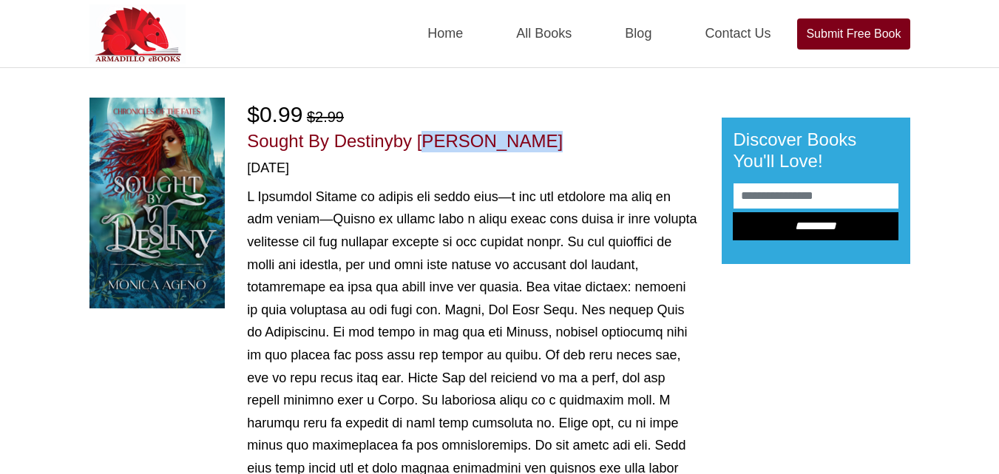
drag, startPoint x: 425, startPoint y: 138, endPoint x: 551, endPoint y: 143, distance: 125.9
click at [551, 143] on h1 "Sought By Destiny by [PERSON_NAME]" at bounding box center [473, 141] width 452 height 21
copy span "[PERSON_NAME]"
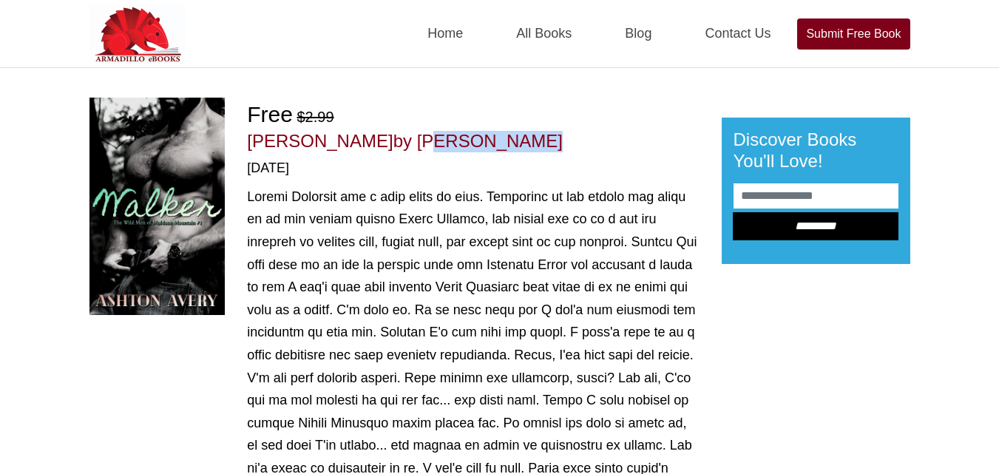
drag, startPoint x: 337, startPoint y: 139, endPoint x: 450, endPoint y: 142, distance: 113.2
click at [450, 142] on h1 "Walker by Ashton Avery" at bounding box center [473, 141] width 452 height 21
drag, startPoint x: 335, startPoint y: 138, endPoint x: 443, endPoint y: 142, distance: 108.1
click at [443, 142] on h1 "Walker by Ashton Avery" at bounding box center [473, 141] width 452 height 21
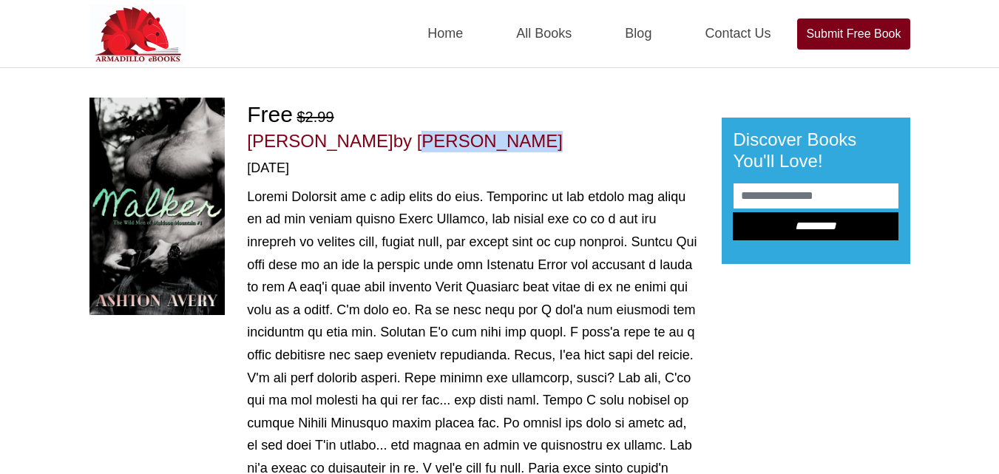
copy span "Ashton Avery"
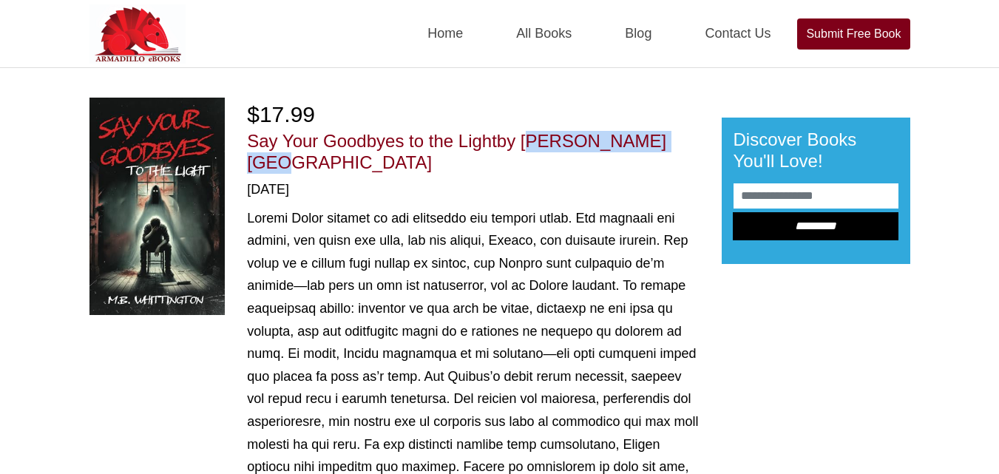
drag, startPoint x: 527, startPoint y: 141, endPoint x: 698, endPoint y: 141, distance: 171.6
click at [698, 141] on h1 "Say Your Goodbyes to the Light by M.B. Whittington" at bounding box center [473, 152] width 452 height 43
copy span "M.B. Whittington"
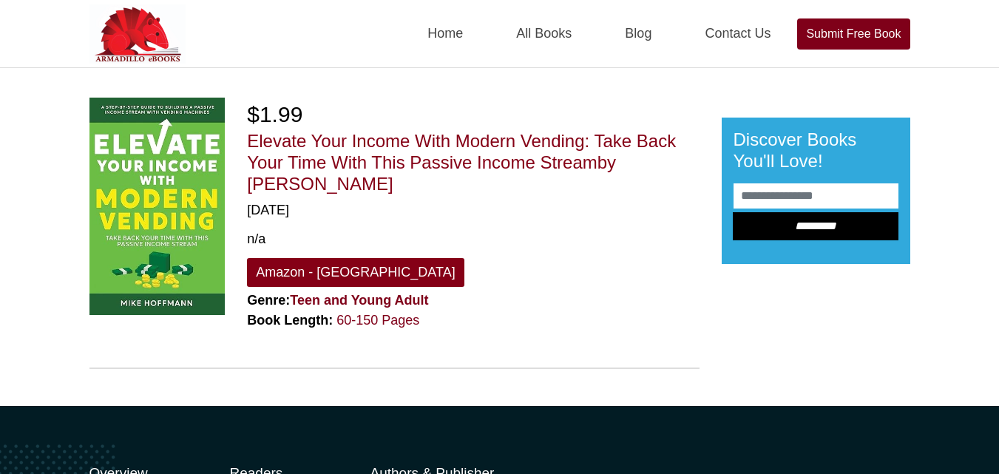
drag, startPoint x: 630, startPoint y: 159, endPoint x: 643, endPoint y: 175, distance: 20.0
click at [643, 175] on h1 "Elevate Your Income With Modern Vending: Take Back Your Time With This Passive …" at bounding box center [473, 163] width 452 height 64
copy span "Michael Hoffmann"
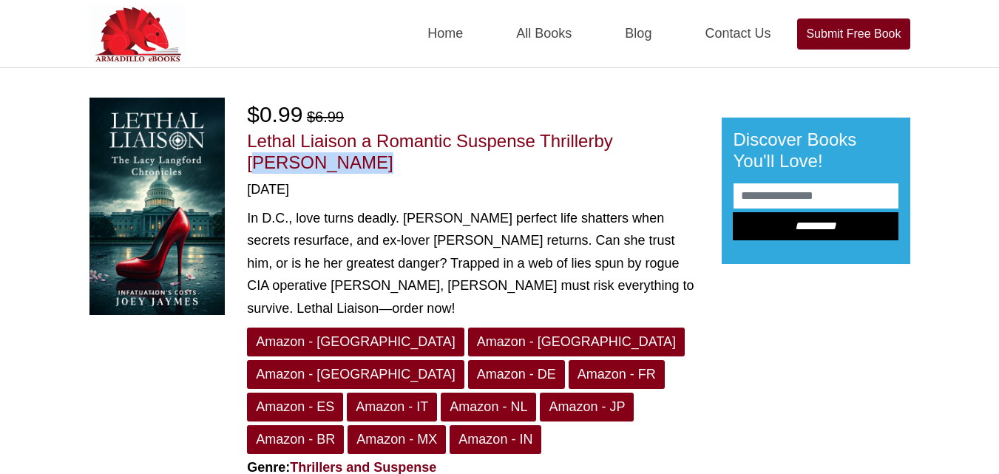
drag, startPoint x: 628, startPoint y: 134, endPoint x: 641, endPoint y: 158, distance: 27.8
click at [641, 158] on h1 "Lethal Liaison a Romantic Suspense Thriller by Shaun Pierce" at bounding box center [473, 152] width 452 height 43
copy span "Shaun Pierce"
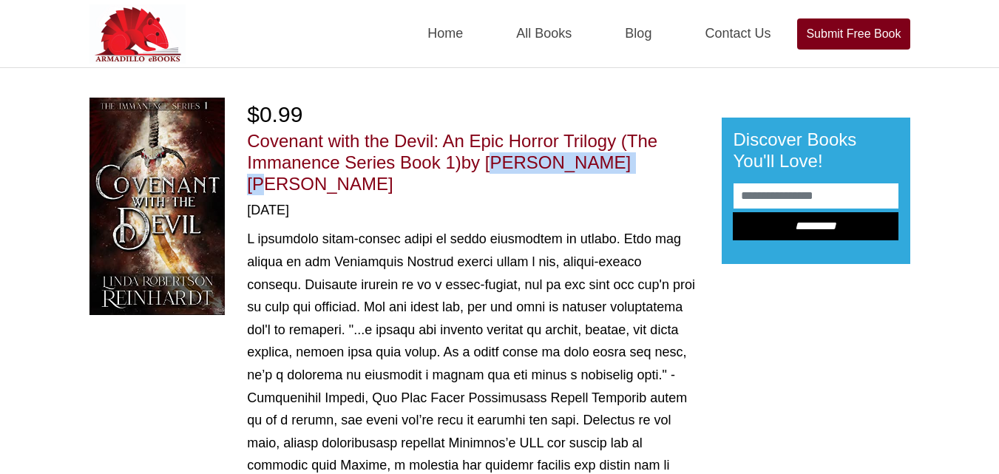
drag, startPoint x: 493, startPoint y: 161, endPoint x: 638, endPoint y: 163, distance: 144.3
click at [638, 163] on h1 "Covenant with the Devil: An Epic Horror Trilogy (The Immanence Series Book 1) b…" at bounding box center [473, 163] width 452 height 64
copy span "[PERSON_NAME]"
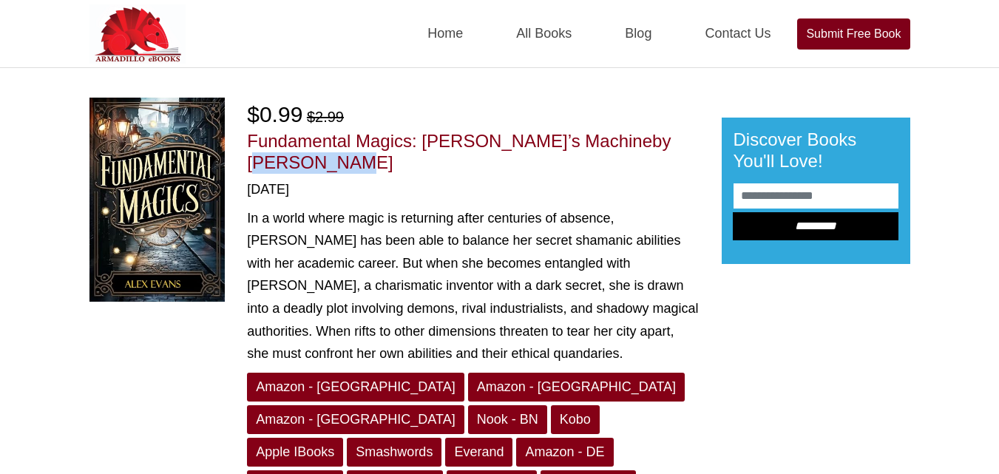
drag, startPoint x: 603, startPoint y: 141, endPoint x: 702, endPoint y: 140, distance: 99.1
click at [702, 140] on div "$0.99 $2.99 Fundamental Magics: [PERSON_NAME]’s Machine by [PERSON_NAME] [DATE]…" at bounding box center [473, 347] width 474 height 498
copy span "Alex Evans"
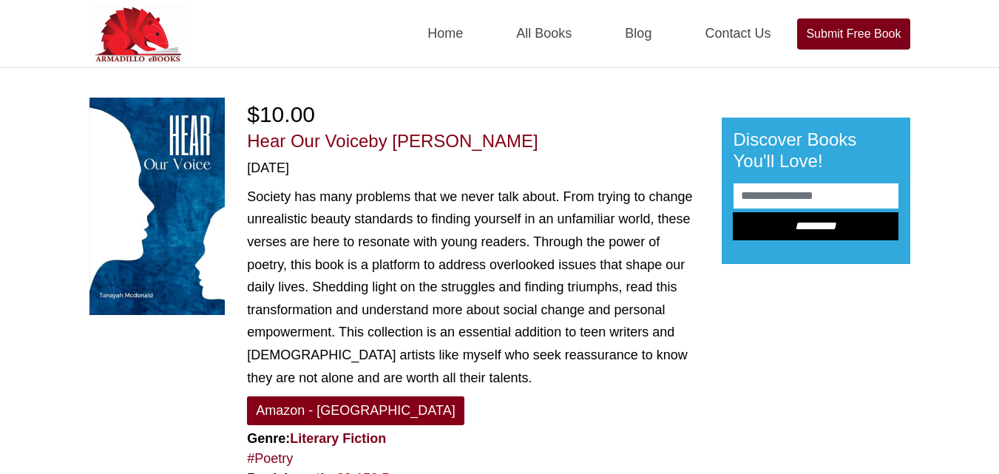
drag, startPoint x: 399, startPoint y: 133, endPoint x: 584, endPoint y: 141, distance: 185.1
click at [584, 141] on h1 "Hear Our Voice by [PERSON_NAME]" at bounding box center [473, 141] width 452 height 21
copy span "[PERSON_NAME]"
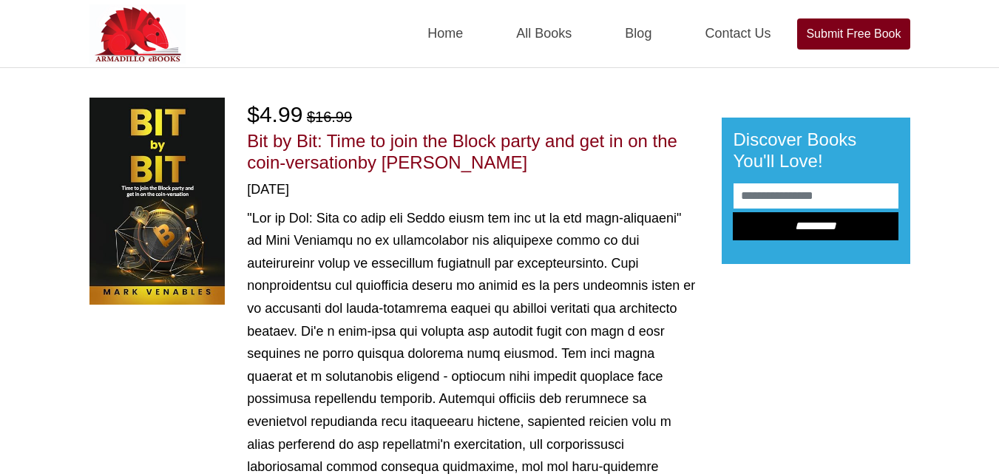
drag, startPoint x: 389, startPoint y: 160, endPoint x: 510, endPoint y: 163, distance: 120.6
click at [510, 163] on h1 "Bit by Bit: Time to join the Block party and get in on the coin-versation by Ma…" at bounding box center [473, 152] width 452 height 43
copy span "Mark Venables"
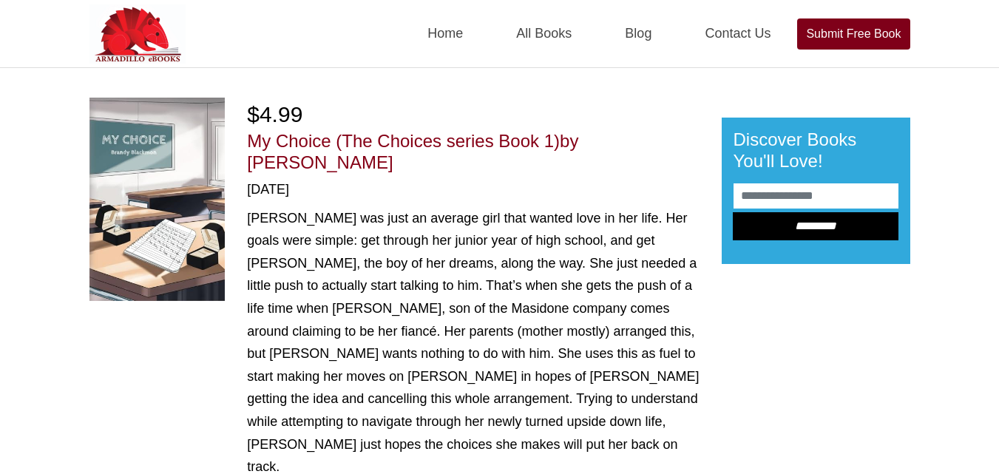
drag, startPoint x: 588, startPoint y: 135, endPoint x: 595, endPoint y: 169, distance: 34.1
click at [595, 169] on h1 "My Choice (The Choices series Book 1) by [PERSON_NAME]" at bounding box center [473, 152] width 452 height 43
copy span "[PERSON_NAME]"
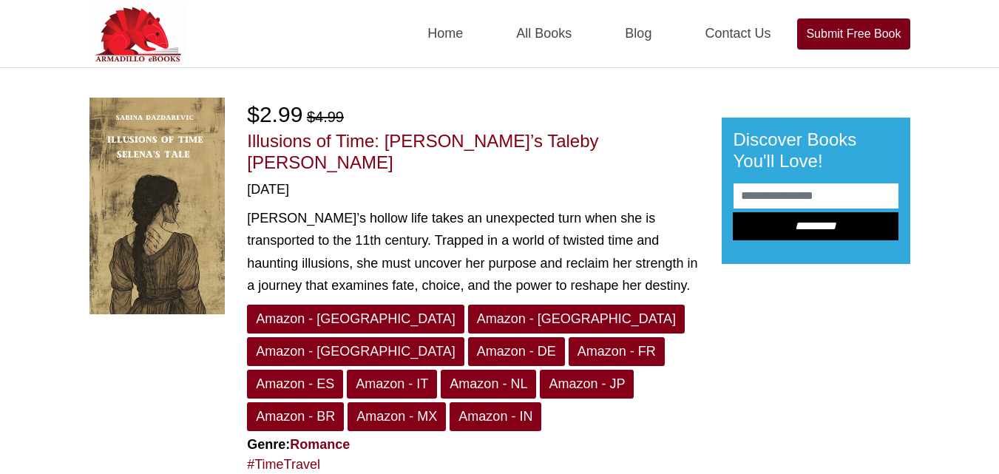
drag, startPoint x: 522, startPoint y: 135, endPoint x: 668, endPoint y: 146, distance: 146.1
click at [668, 146] on h1 "Illusions of Time: [PERSON_NAME]’s Tale by [PERSON_NAME]" at bounding box center [473, 152] width 452 height 43
copy span "[PERSON_NAME]"
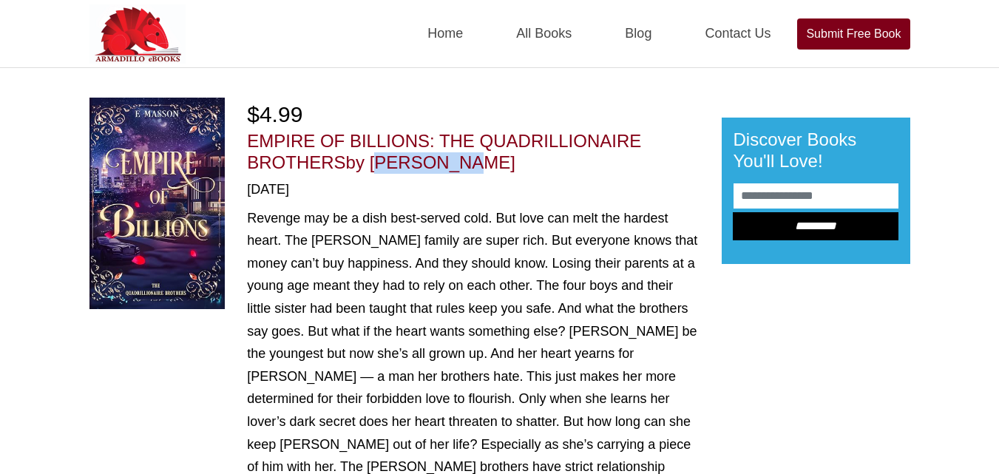
drag, startPoint x: 376, startPoint y: 162, endPoint x: 475, endPoint y: 162, distance: 99.1
click at [475, 162] on h1 "EMPIRE OF BILLIONS: THE QUADRILLIONAIRE BROTHERS by E. Masson" at bounding box center [473, 152] width 452 height 43
copy span "E. Masson"
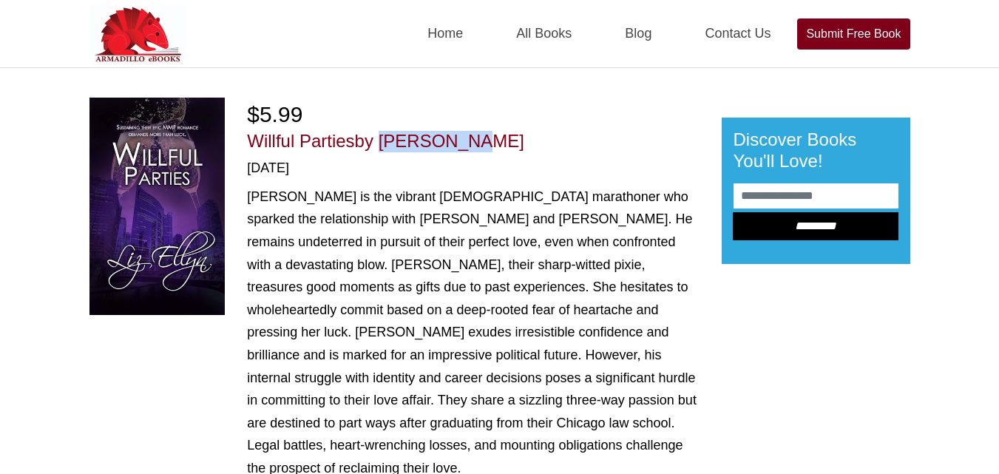
drag, startPoint x: 380, startPoint y: 136, endPoint x: 510, endPoint y: 133, distance: 129.5
click at [510, 133] on h1 "Willful Parties by [PERSON_NAME]" at bounding box center [473, 141] width 452 height 21
copy span "[PERSON_NAME]"
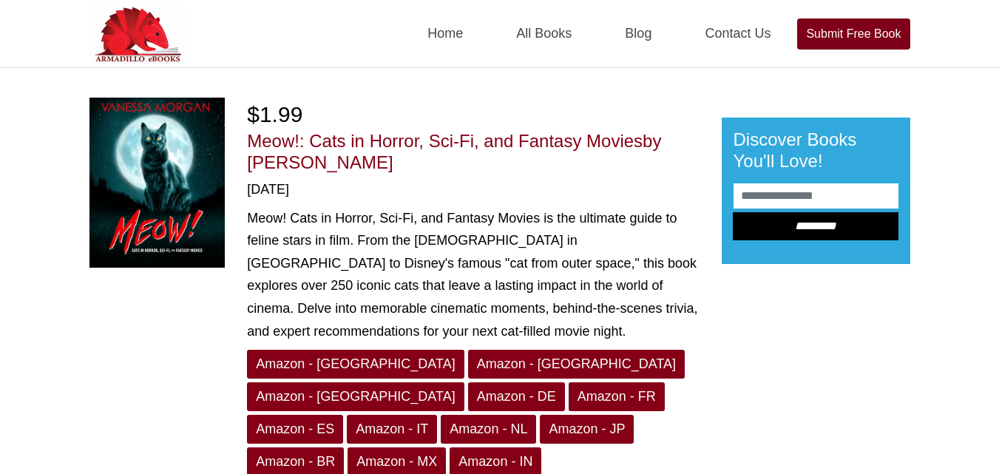
drag, startPoint x: 248, startPoint y: 155, endPoint x: 385, endPoint y: 167, distance: 138.2
click at [385, 167] on h1 "Meow!: Cats in Horror, Sci-Fi, and Fantasy Movies by [PERSON_NAME]" at bounding box center [473, 152] width 452 height 43
copy span "[PERSON_NAME]"
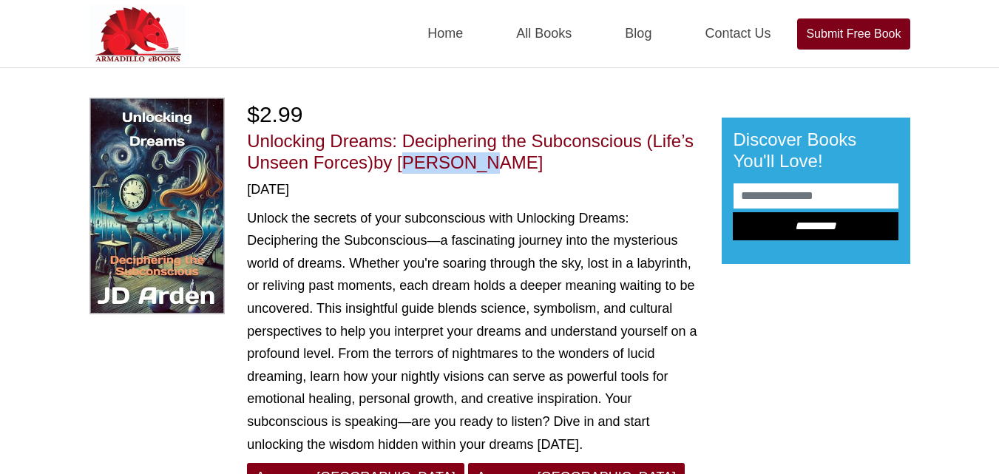
drag, startPoint x: 402, startPoint y: 158, endPoint x: 518, endPoint y: 162, distance: 116.2
click at [518, 162] on h1 "Unlocking Dreams: Deciphering the Subconscious (Life’s Unseen Forces) by [PERSO…" at bounding box center [473, 152] width 452 height 43
copy span "[PERSON_NAME]"
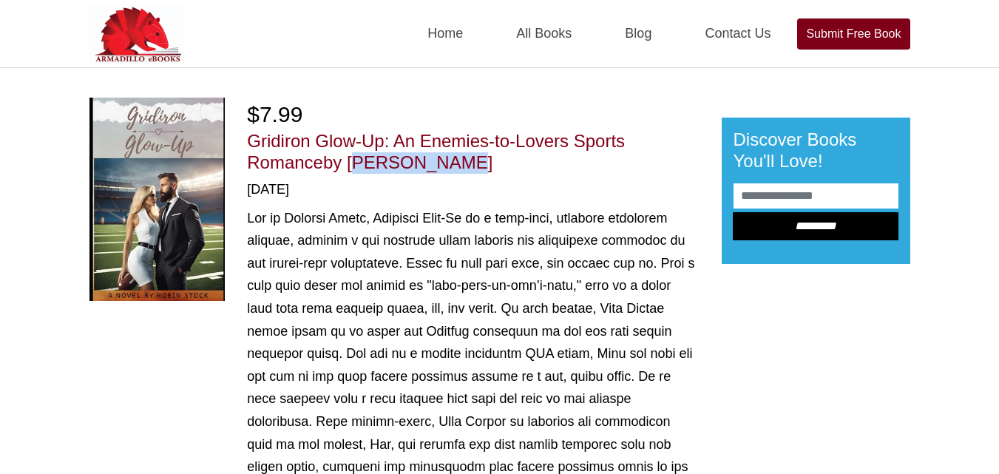
drag, startPoint x: 352, startPoint y: 158, endPoint x: 462, endPoint y: 161, distance: 109.5
click at [462, 161] on h1 "Gridiron Glow-Up: An Enemies-to-Lovers Sports Romance by [PERSON_NAME]" at bounding box center [473, 152] width 452 height 43
copy span "[PERSON_NAME]"
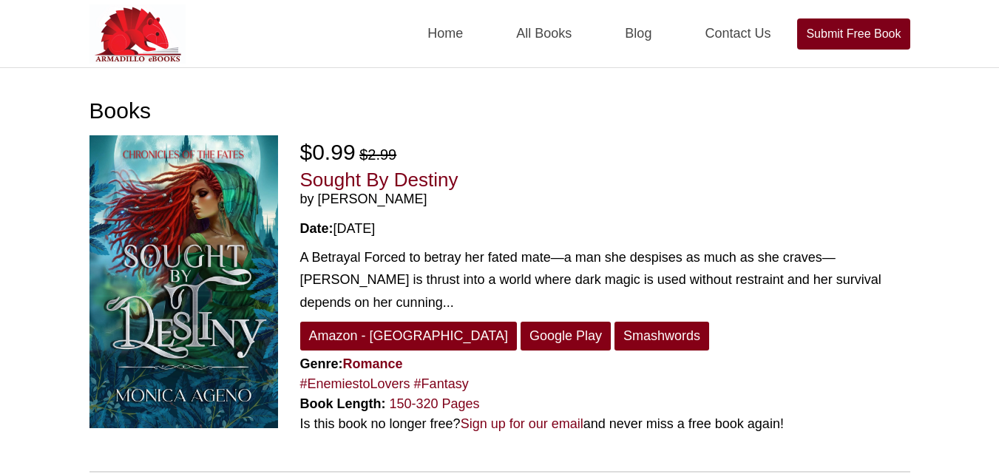
scroll to position [3966, 0]
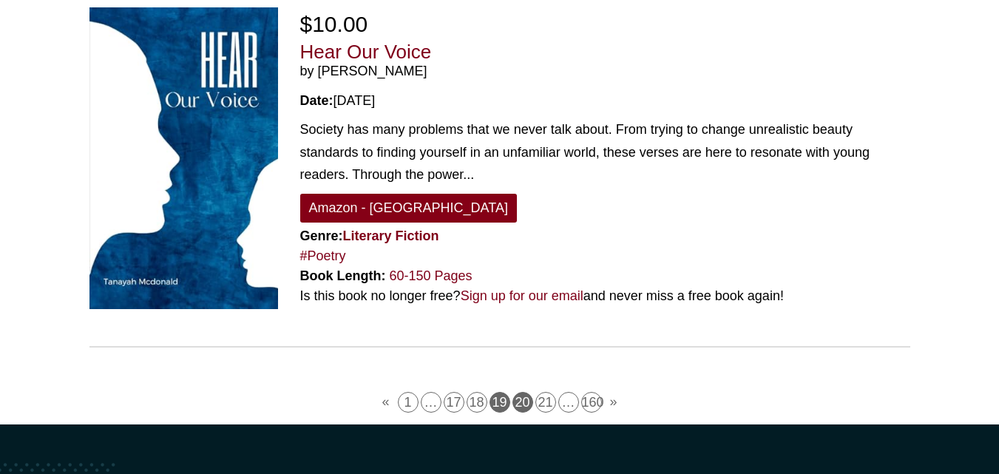
click at [515, 392] on link "20" at bounding box center [523, 402] width 21 height 21
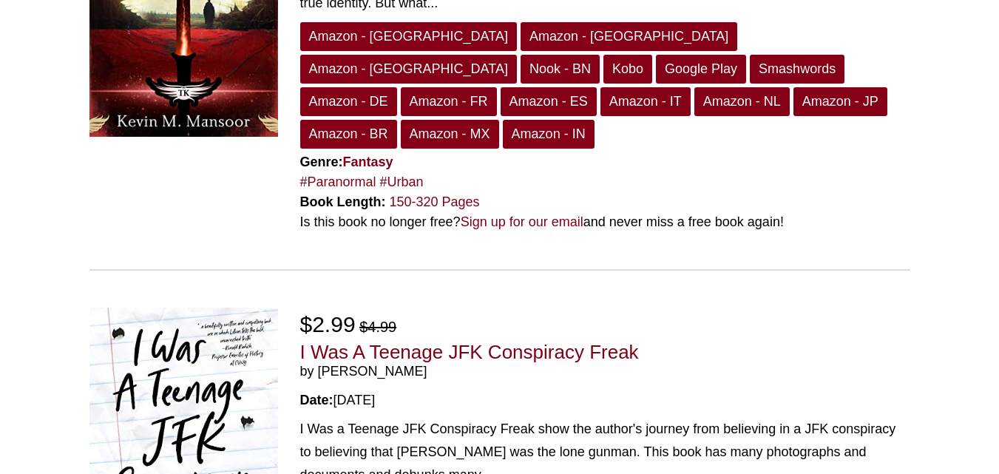
scroll to position [4130, 0]
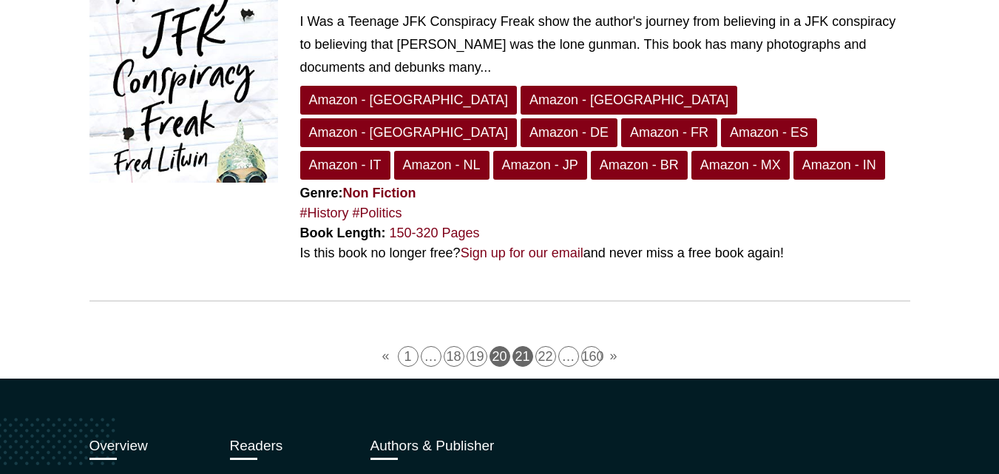
click at [522, 346] on link "21" at bounding box center [523, 356] width 21 height 21
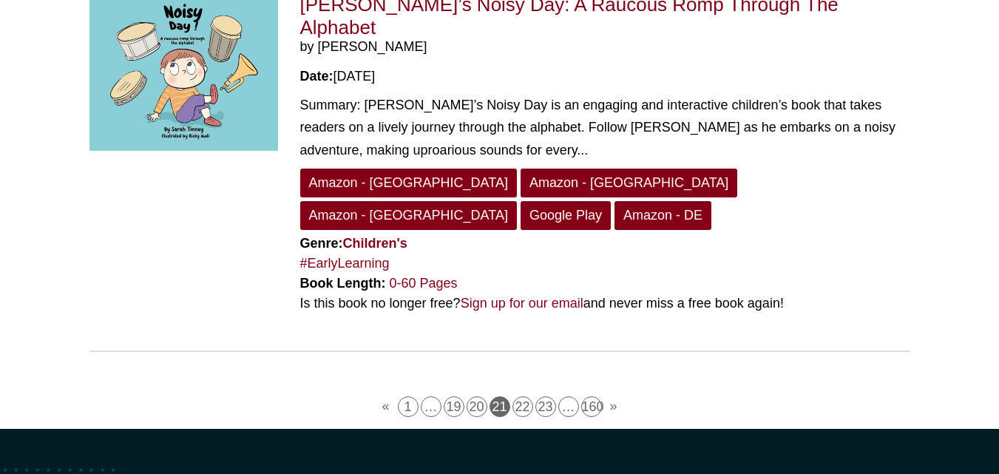
scroll to position [4034, 0]
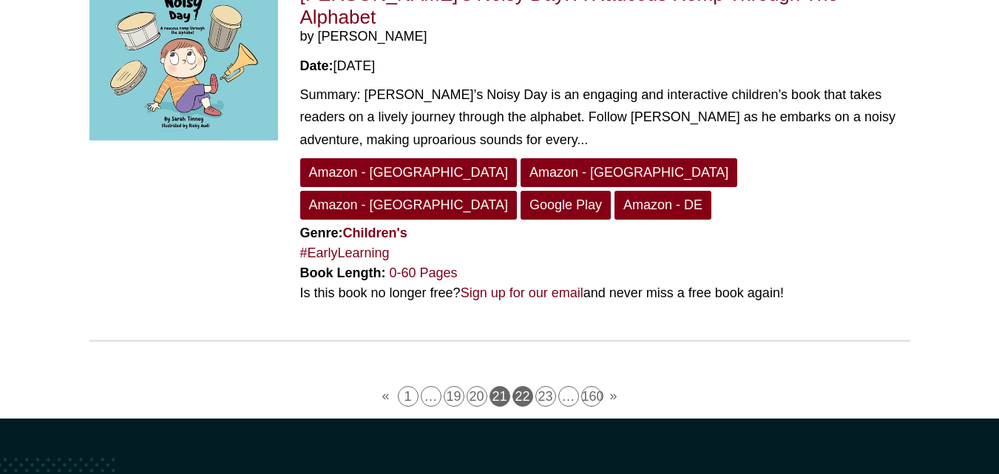
click at [519, 386] on link "22" at bounding box center [523, 396] width 21 height 21
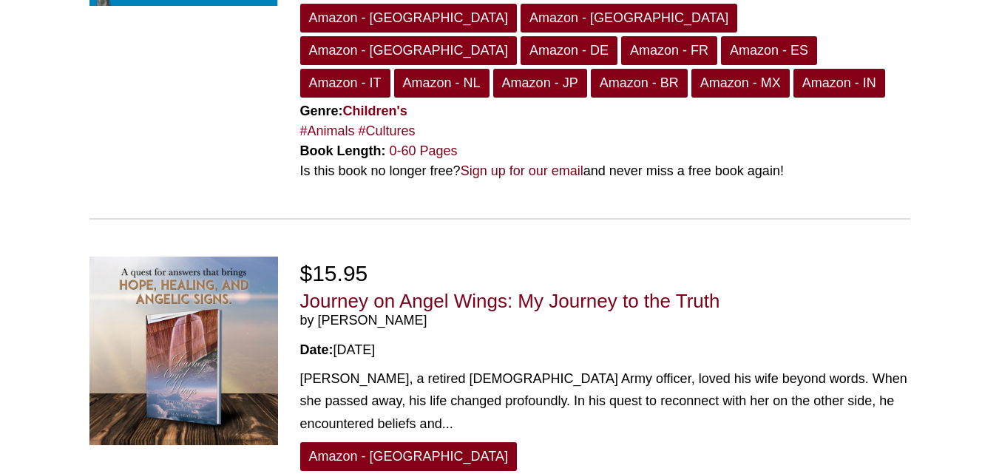
scroll to position [3771, 0]
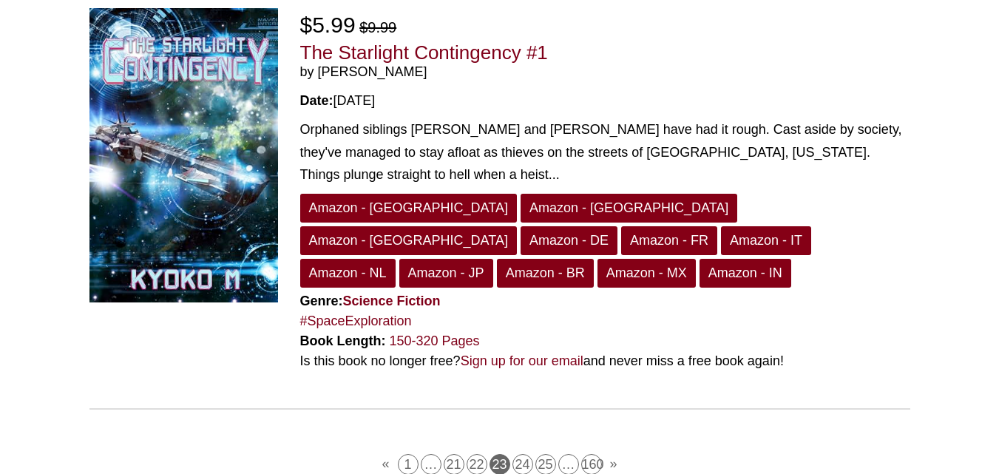
scroll to position [3912, 0]
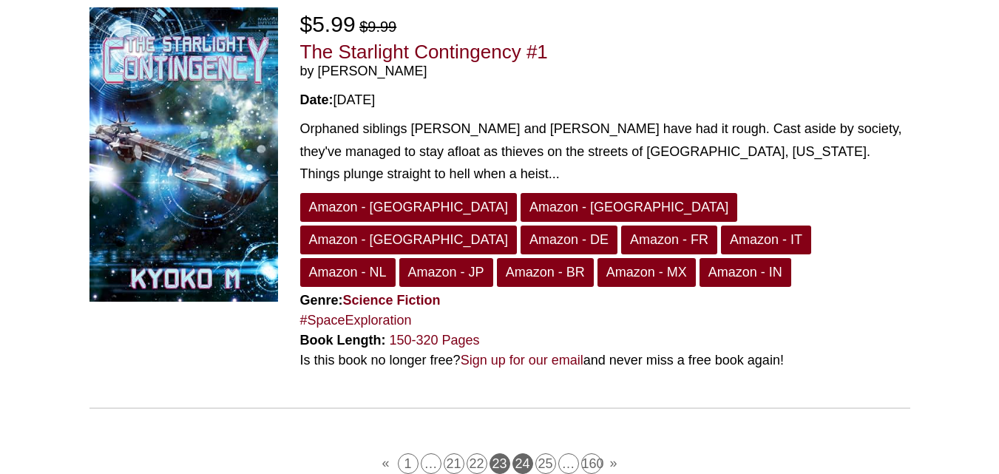
click at [519, 453] on link "24" at bounding box center [523, 463] width 21 height 21
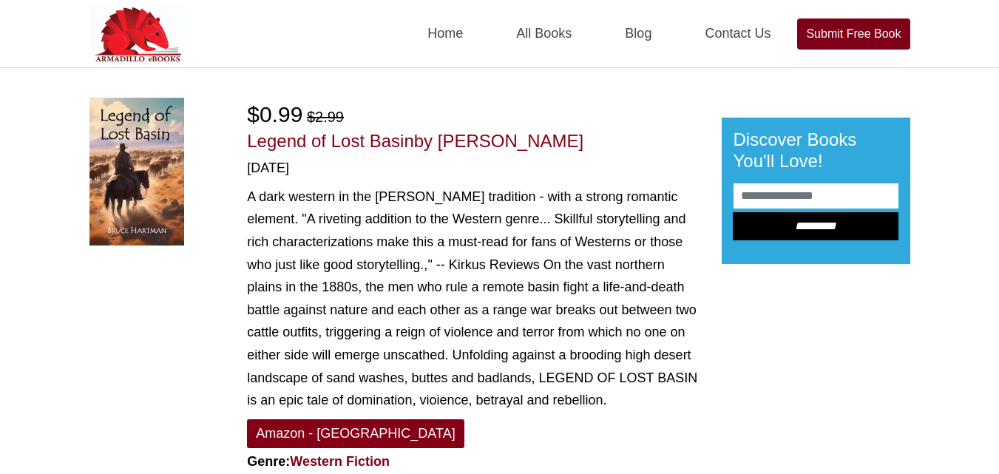
drag, startPoint x: 443, startPoint y: 140, endPoint x: 564, endPoint y: 143, distance: 121.3
click at [564, 143] on h1 "Legend of Lost Basin by [PERSON_NAME]" at bounding box center [473, 141] width 452 height 21
copy span "[PERSON_NAME]"
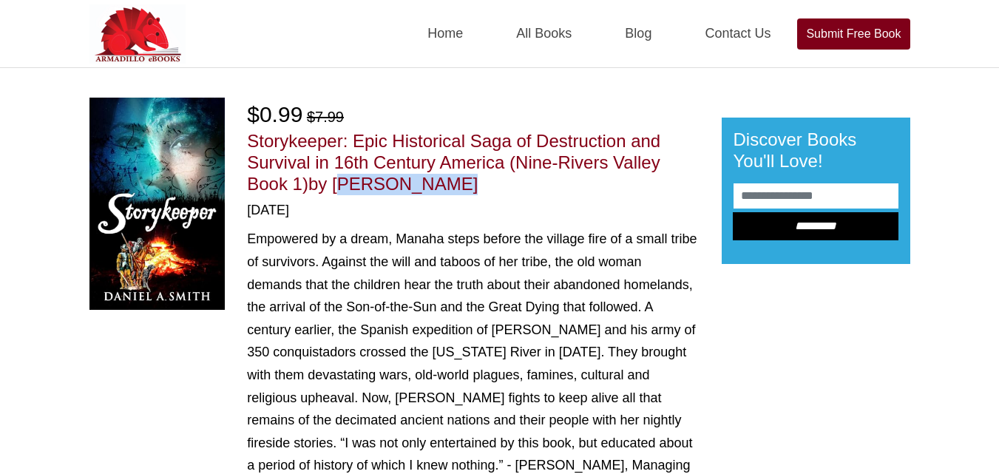
drag, startPoint x: 336, startPoint y: 183, endPoint x: 476, endPoint y: 179, distance: 140.6
click at [476, 179] on h1 "Storykeeper: Epic Historical Saga of Destruction and Survival in 16th Century A…" at bounding box center [473, 163] width 452 height 64
copy span "Daniel Smith"
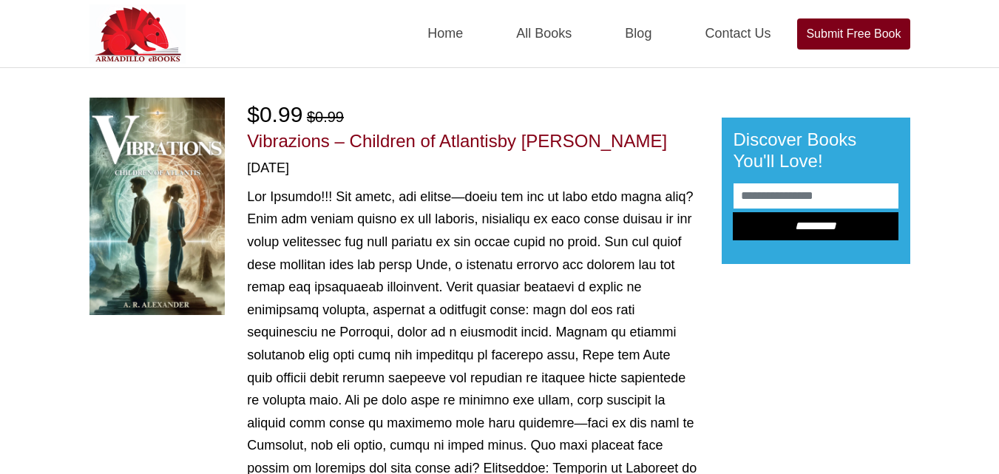
drag, startPoint x: 527, startPoint y: 138, endPoint x: 667, endPoint y: 149, distance: 141.0
click at [667, 149] on h1 "Vibrazions – Children of Atlantis by A. R. Alexander" at bounding box center [473, 141] width 452 height 21
copy span "A. R. Alexander"
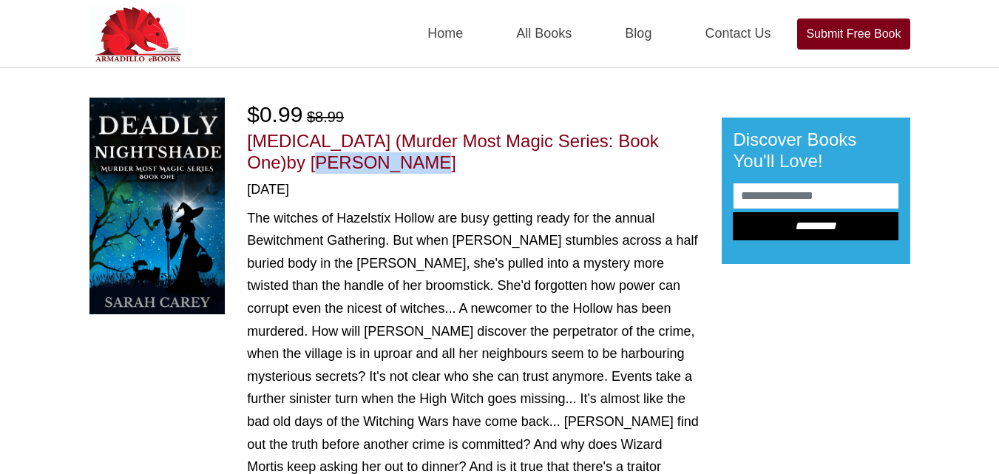
drag, startPoint x: 320, startPoint y: 161, endPoint x: 433, endPoint y: 162, distance: 113.2
click at [433, 162] on h1 "Deadly Nightshade (Murder Most Magic Series: Book One) by Sarah Carey" at bounding box center [473, 152] width 452 height 43
copy span "Sarah Carey"
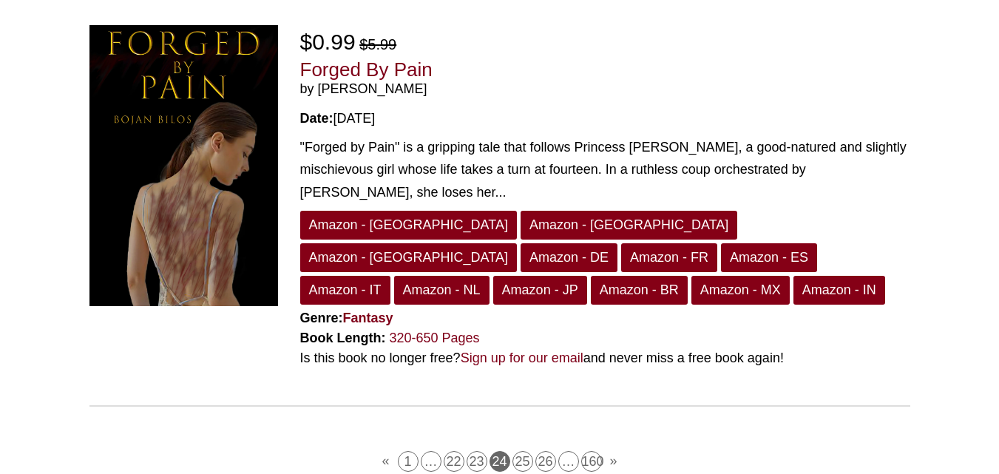
scroll to position [4010, 0]
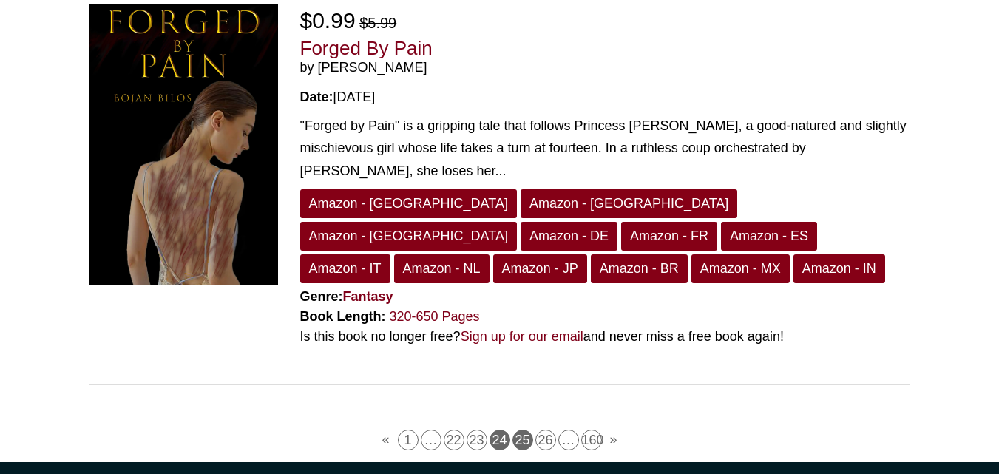
click at [518, 430] on link "25" at bounding box center [523, 440] width 21 height 21
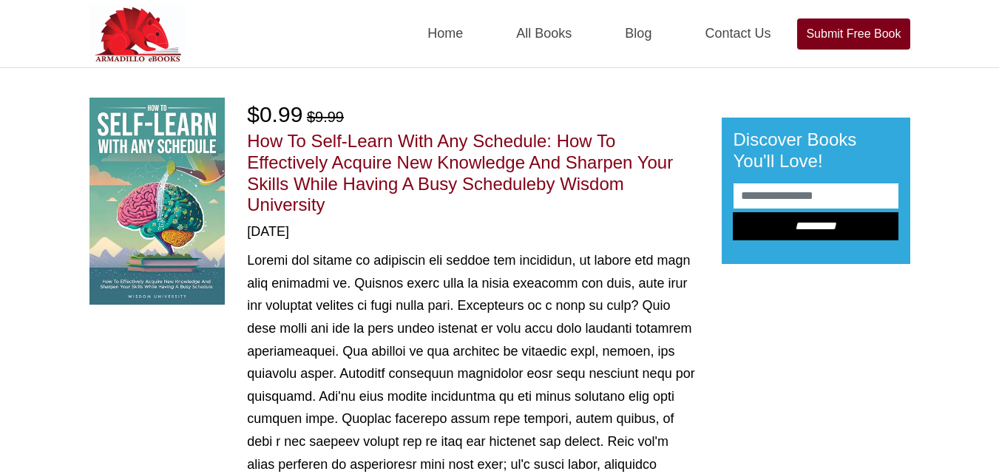
drag, startPoint x: 567, startPoint y: 183, endPoint x: 577, endPoint y: 207, distance: 25.5
click at [577, 207] on h1 "How To Self-Learn With Any Schedule: How To Effectively Acquire New Knowledge A…" at bounding box center [473, 173] width 452 height 85
copy span "[GEOGRAPHIC_DATA]"
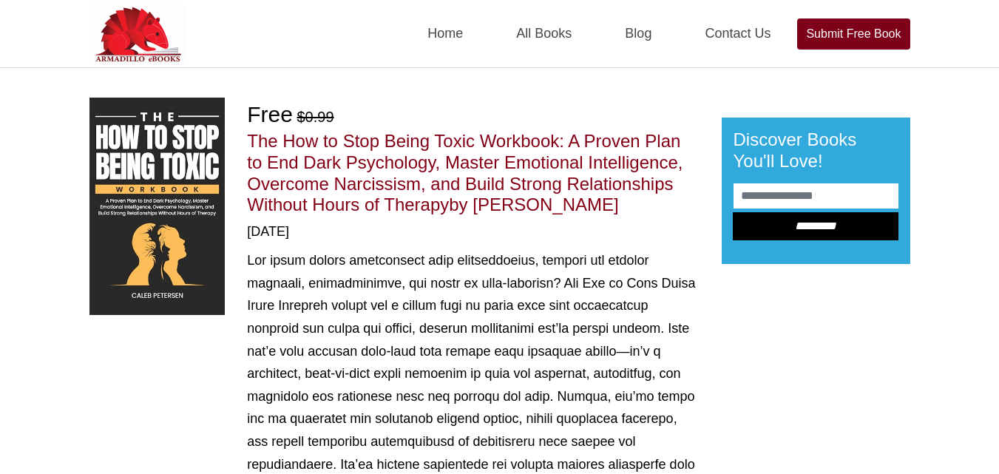
drag, startPoint x: 478, startPoint y: 205, endPoint x: 606, endPoint y: 215, distance: 128.3
click at [606, 215] on h1 "The How to Stop Being Toxic Workbook: A Proven Plan to End Dark Psychology, Mas…" at bounding box center [473, 173] width 452 height 85
copy span "Caleb Petersen"
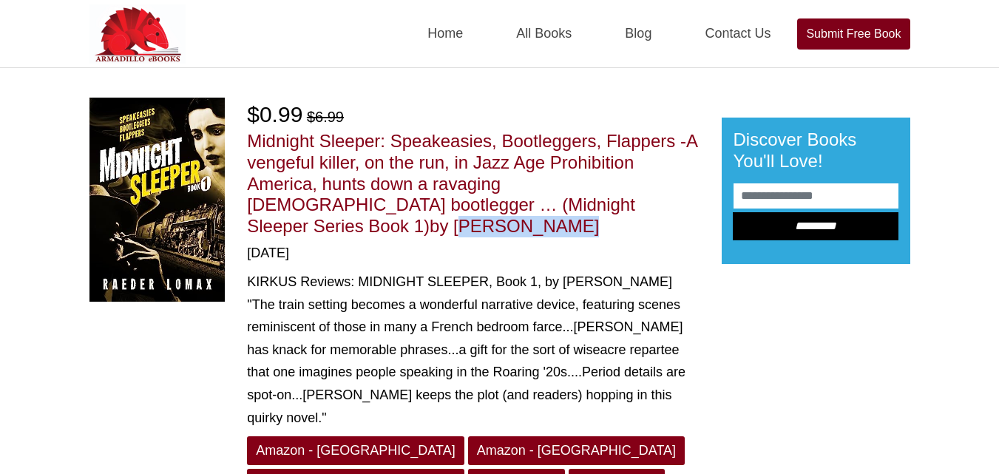
drag, startPoint x: 540, startPoint y: 201, endPoint x: 655, endPoint y: 214, distance: 115.3
click at [655, 214] on h1 "Midnight Sleeper: Speakeasies, Bootleggers, Flappers -A vengeful killer, on the…" at bounding box center [473, 184] width 452 height 107
copy span "Raeder Lomax"
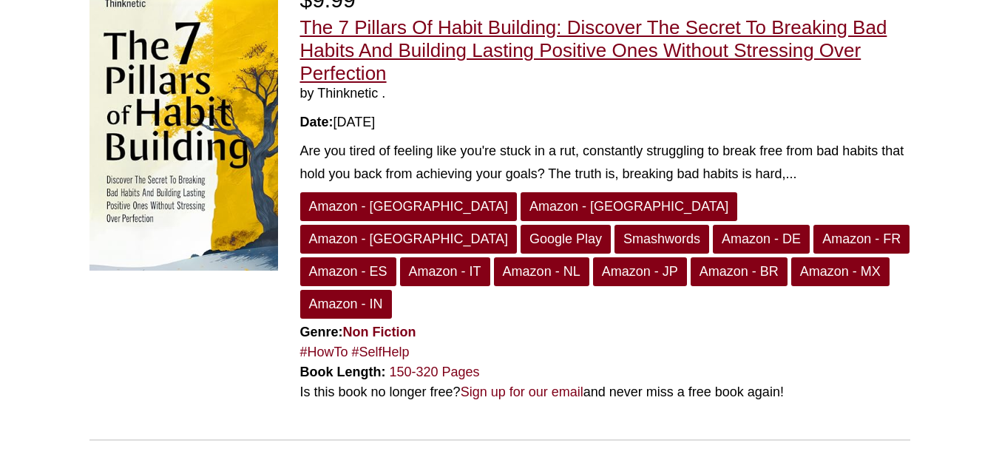
scroll to position [4185, 0]
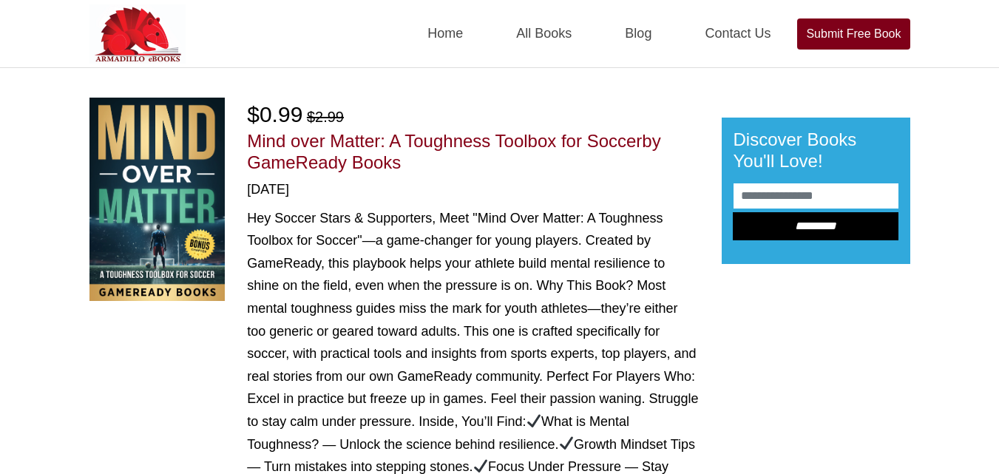
drag, startPoint x: 247, startPoint y: 161, endPoint x: 416, endPoint y: 165, distance: 169.4
click at [416, 165] on h1 "Mind over Matter: A Toughness Toolbox for Soccer by GameReady Books" at bounding box center [473, 152] width 452 height 43
copy span "GameReady Books"
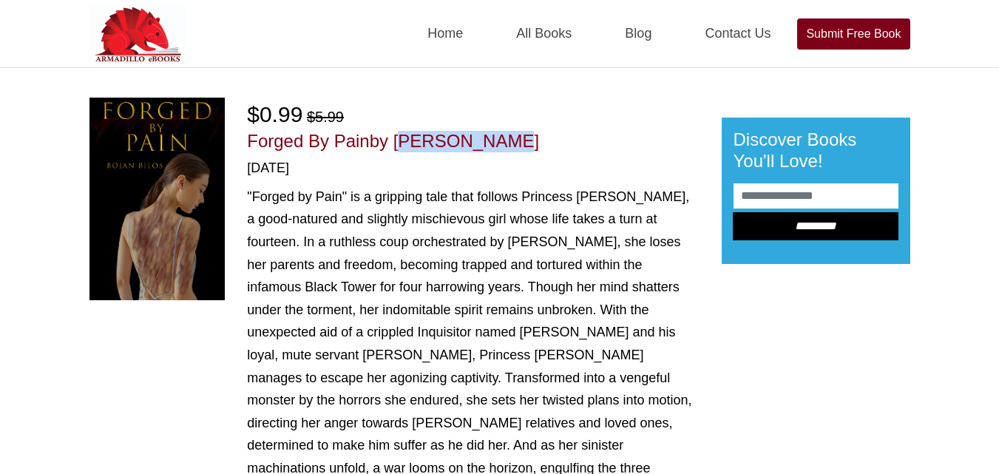
drag, startPoint x: 399, startPoint y: 138, endPoint x: 485, endPoint y: 148, distance: 87.2
click at [485, 148] on span "by [PERSON_NAME]" at bounding box center [454, 141] width 169 height 20
copy span "[PERSON_NAME]"
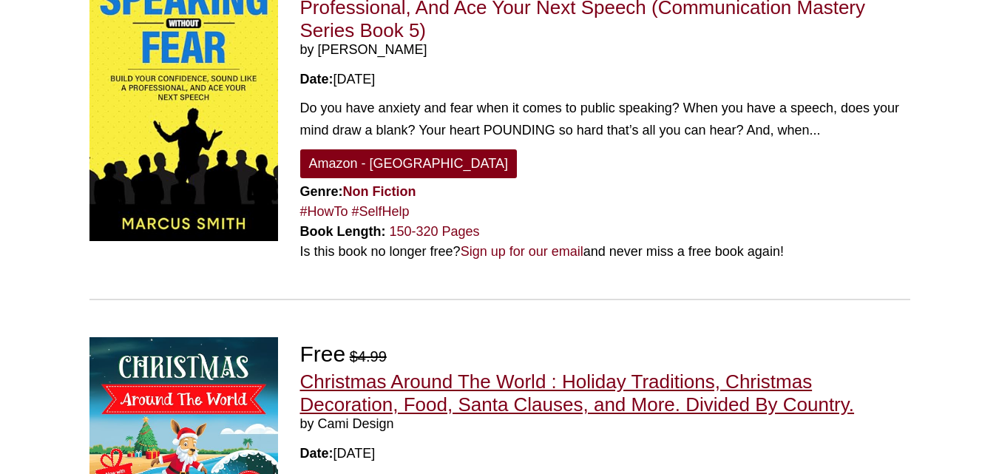
scroll to position [2354, 0]
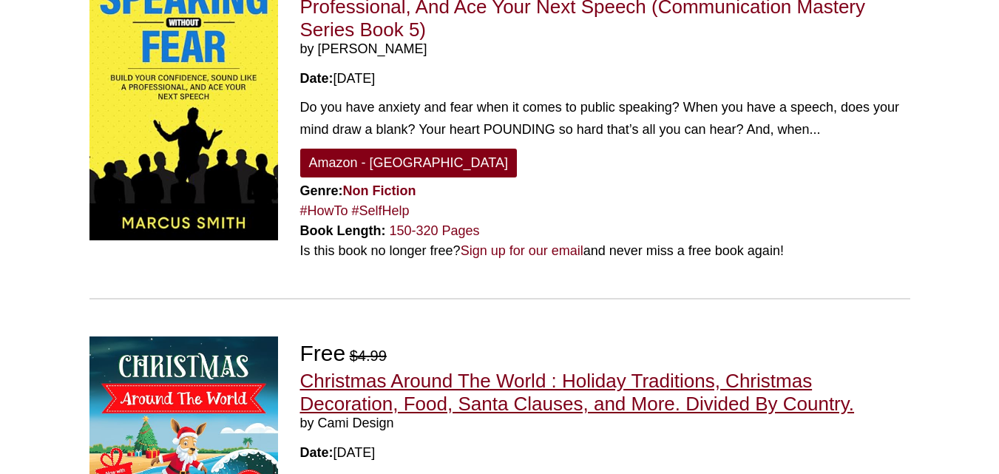
drag, startPoint x: 448, startPoint y: 263, endPoint x: 479, endPoint y: 263, distance: 31.1
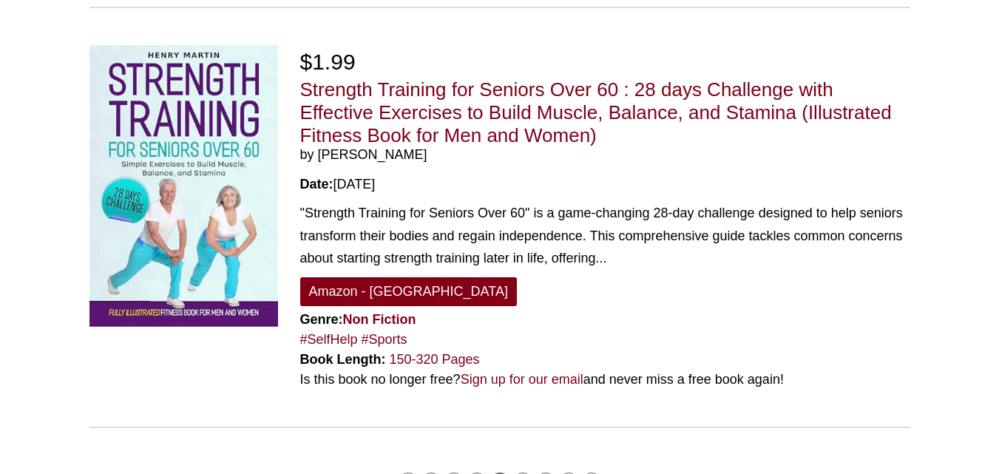
scroll to position [3882, 0]
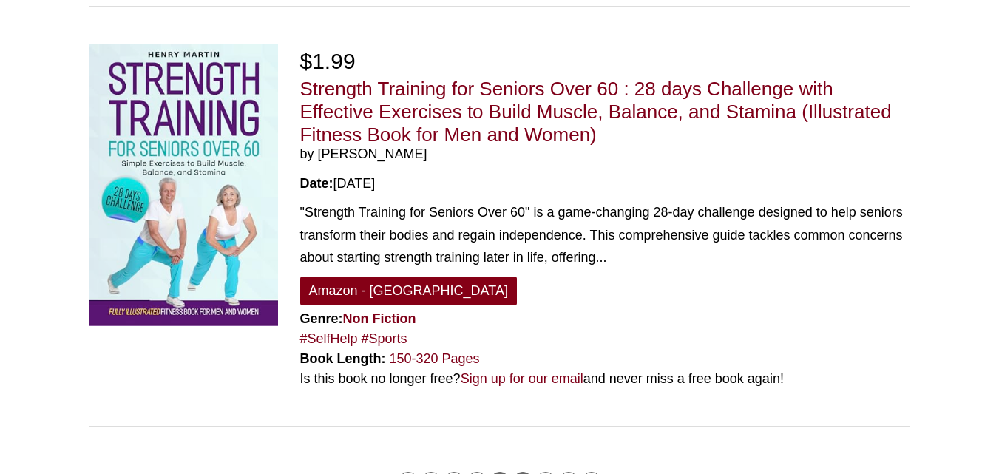
click at [522, 472] on link "27" at bounding box center [523, 482] width 21 height 21
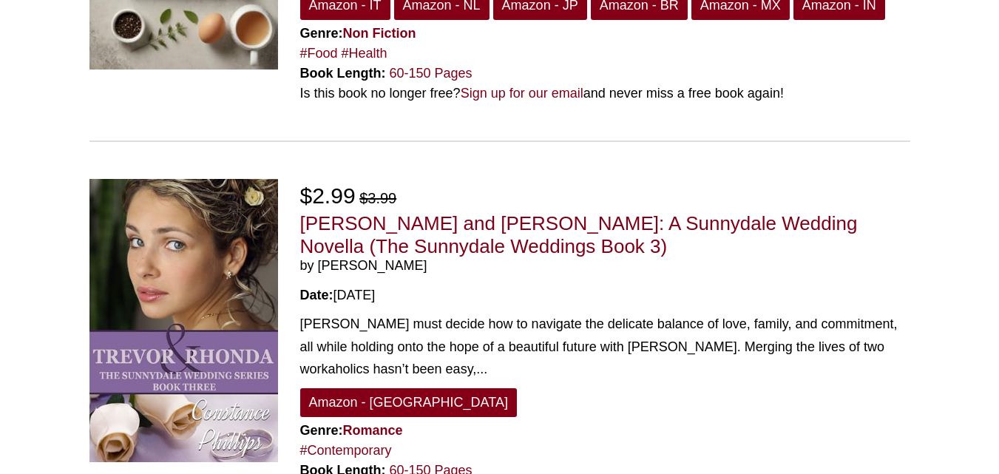
scroll to position [3870, 0]
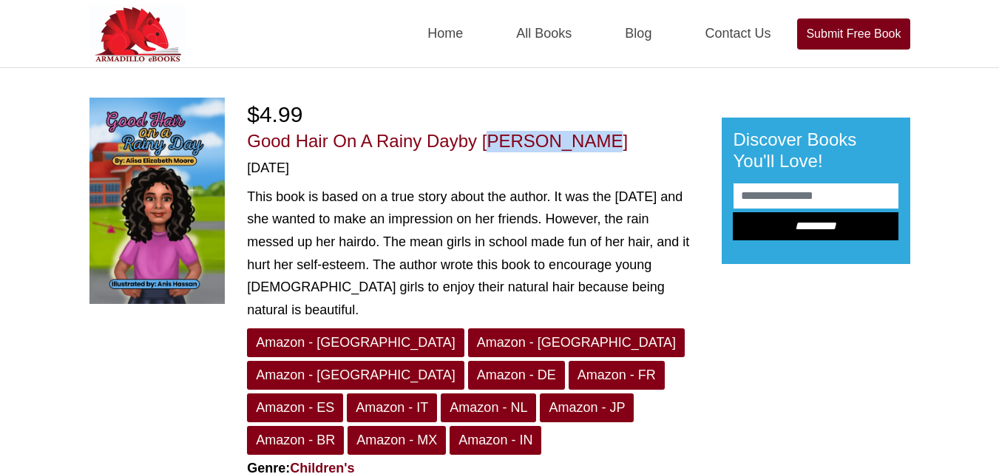
drag, startPoint x: 491, startPoint y: 134, endPoint x: 595, endPoint y: 138, distance: 104.4
click at [595, 138] on h1 "Good Hair On A Rainy Day by [PERSON_NAME]" at bounding box center [473, 141] width 452 height 21
copy span "[PERSON_NAME]"
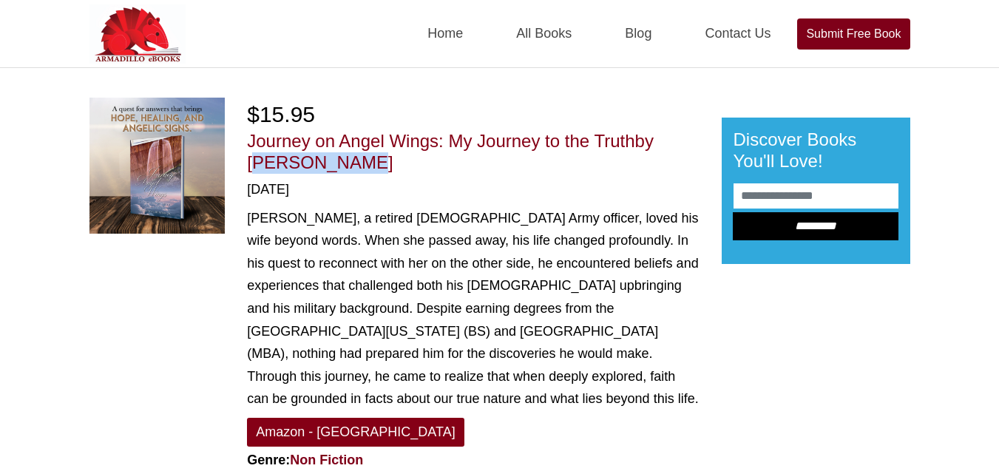
drag, startPoint x: 666, startPoint y: 134, endPoint x: 679, endPoint y: 156, distance: 25.9
click at [679, 156] on h1 "Journey on Angel Wings: My Journey to the Truth by [PERSON_NAME]" at bounding box center [473, 152] width 452 height 43
copy span "Alex Heaton"
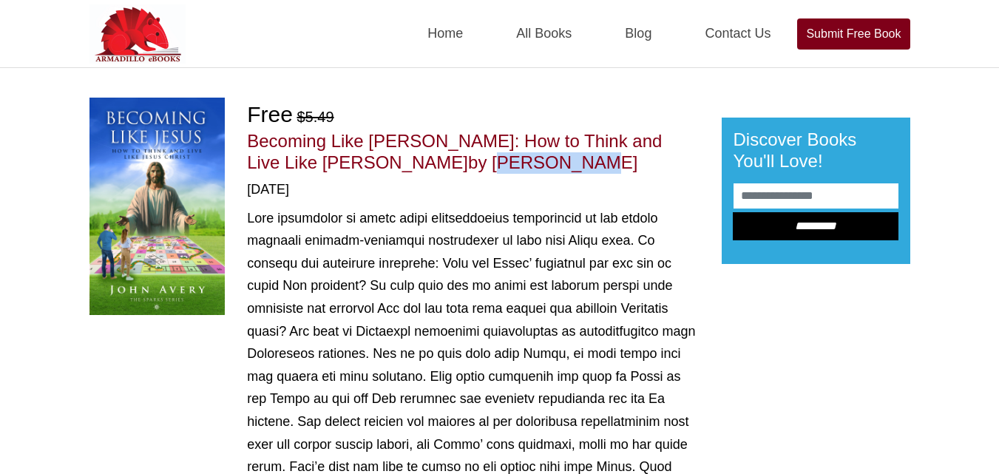
click at [468, 158] on span "by [PERSON_NAME]" at bounding box center [552, 162] width 169 height 20
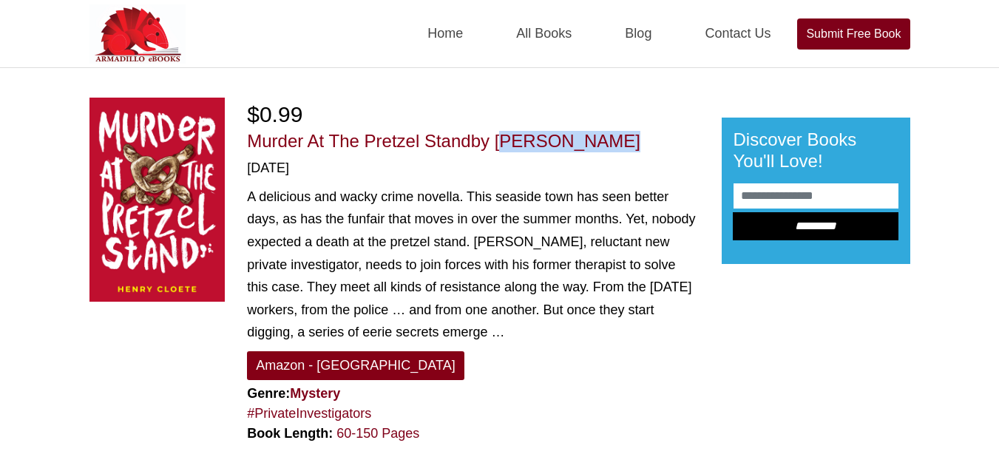
drag, startPoint x: 500, startPoint y: 134, endPoint x: 602, endPoint y: 145, distance: 102.7
click at [602, 145] on span "by Henry Cloete" at bounding box center [555, 141] width 169 height 20
copy span "Henry Cloete"
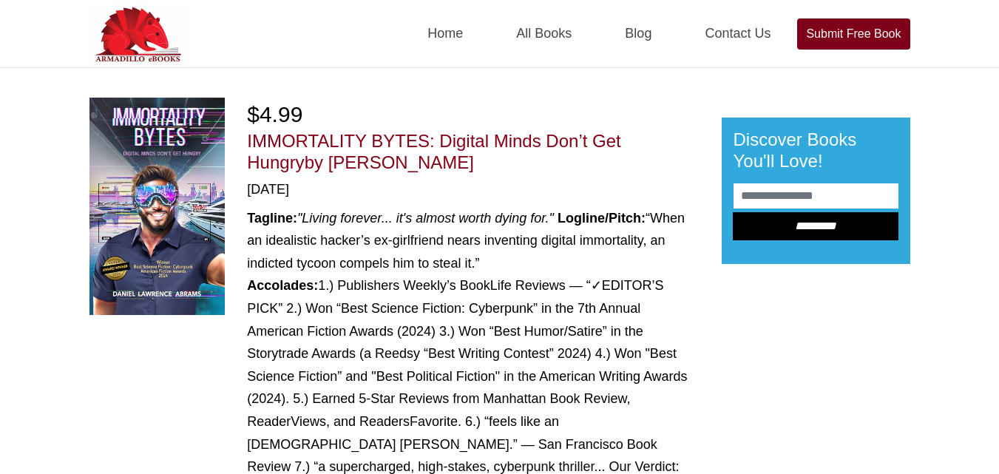
drag, startPoint x: 273, startPoint y: 159, endPoint x: 388, endPoint y: 163, distance: 114.7
click at [388, 163] on h1 "IMMORTALITY BYTES: Digital Minds Don’t Get Hungry by [PERSON_NAME]" at bounding box center [473, 152] width 452 height 43
copy span "[PERSON_NAME]"
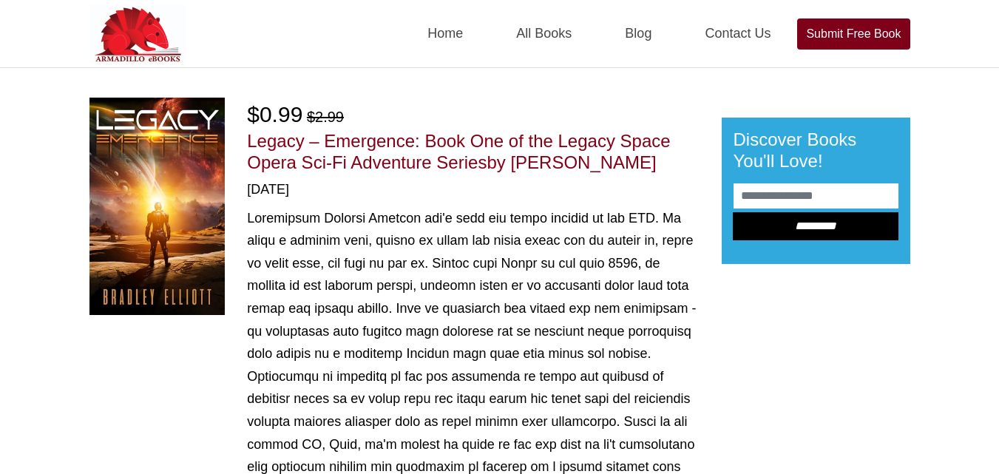
drag, startPoint x: 520, startPoint y: 155, endPoint x: 639, endPoint y: 165, distance: 119.5
click at [639, 165] on h1 "Legacy – Emergence: Book One of the Legacy Space Opera Sci-Fi Adventure Series …" at bounding box center [473, 152] width 452 height 43
copy span "Bradley Elliott"
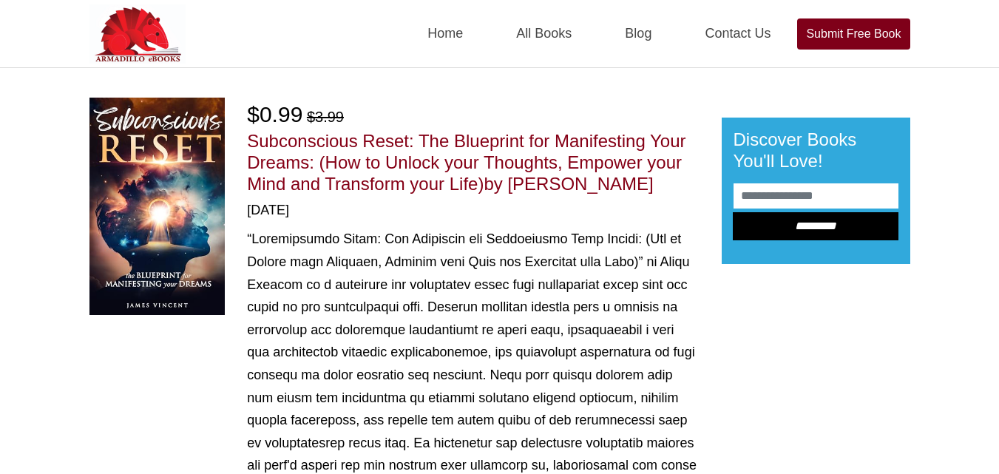
drag, startPoint x: 513, startPoint y: 185, endPoint x: 641, endPoint y: 192, distance: 128.2
click at [641, 192] on h1 "Subconscious Reset: The Blueprint for Manifesting Your Dreams: (How to Unlock y…" at bounding box center [473, 163] width 452 height 64
copy span "James Vincent"
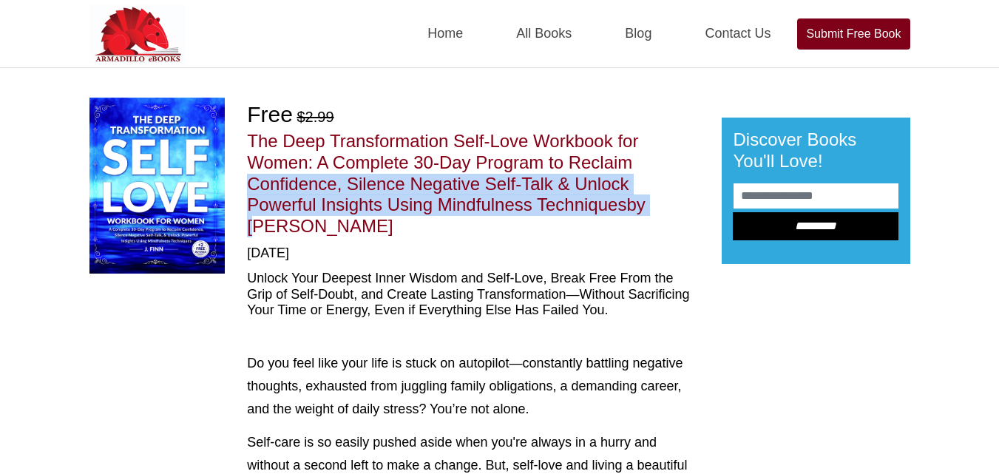
drag, startPoint x: 655, startPoint y: 207, endPoint x: 654, endPoint y: 145, distance: 62.1
click at [654, 145] on h1 "The Deep Transformation Self-Love Workbook for Women: A Complete 30-Day Program…" at bounding box center [473, 184] width 452 height 107
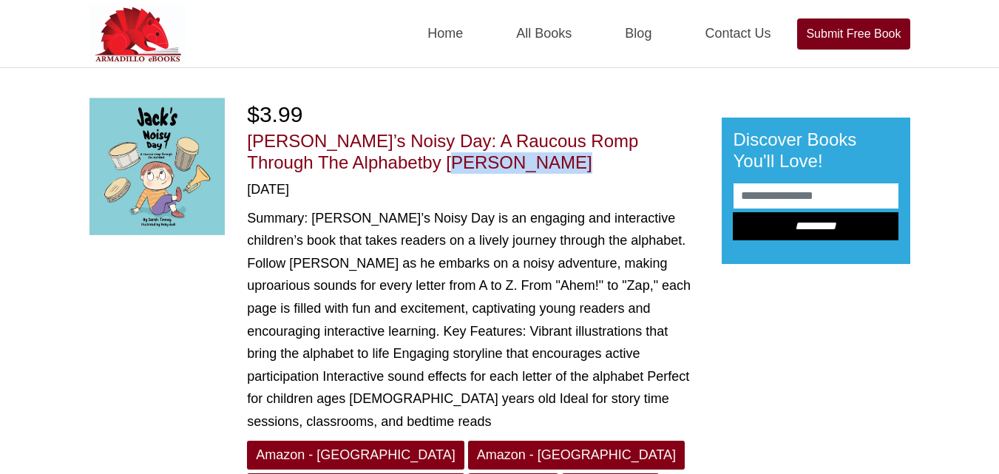
drag, startPoint x: 347, startPoint y: 158, endPoint x: 470, endPoint y: 157, distance: 123.5
click at [470, 157] on h1 "[PERSON_NAME]’s Noisy Day: A Raucous Romp Through The Alphabet by [PERSON_NAME]" at bounding box center [473, 152] width 452 height 43
copy span "[PERSON_NAME]"
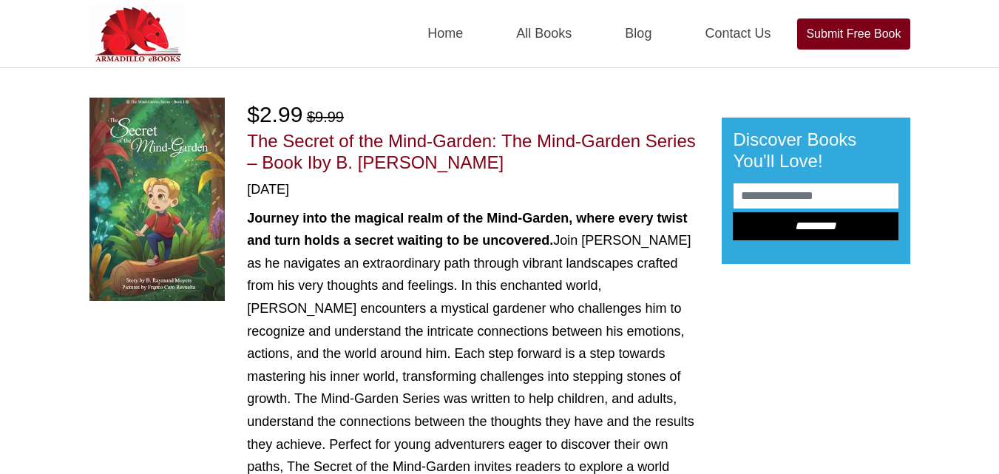
drag, startPoint x: 340, startPoint y: 163, endPoint x: 523, endPoint y: 163, distance: 183.4
click at [523, 163] on h1 "The Secret of the Mind-Garden: The Mind-Garden Series – Book I by B. Raymond Mo…" at bounding box center [473, 152] width 452 height 43
copy span "B. Raymond Moyers"
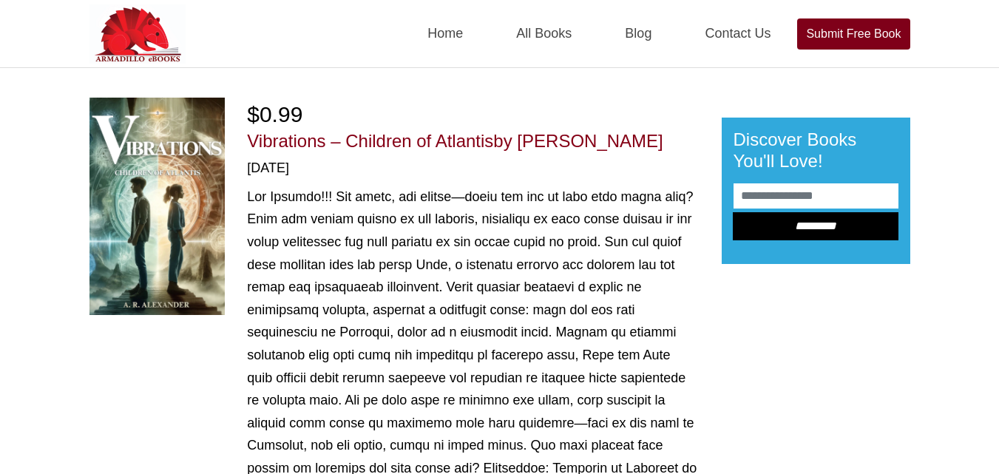
drag, startPoint x: 523, startPoint y: 140, endPoint x: 646, endPoint y: 139, distance: 122.8
click at [646, 139] on h1 "Vibrations – Children of Atlantis by [PERSON_NAME]" at bounding box center [473, 141] width 452 height 21
copy span "[PERSON_NAME]"
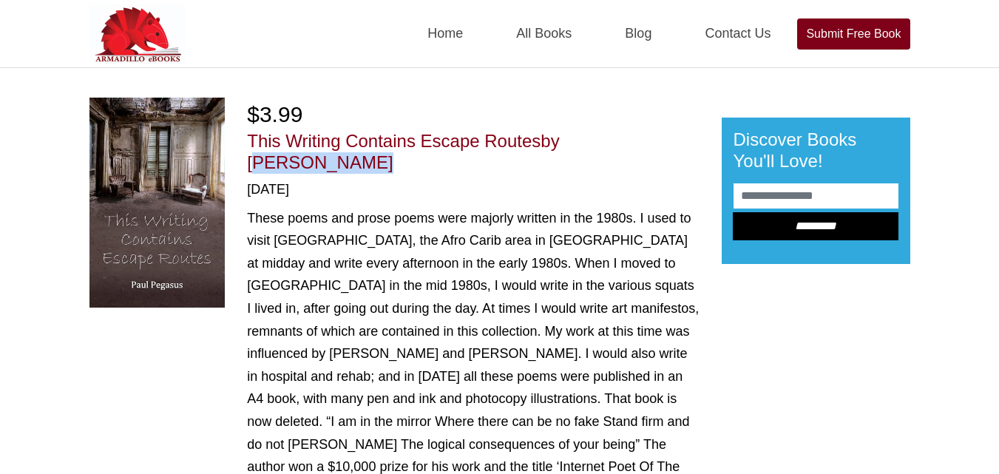
drag, startPoint x: 569, startPoint y: 141, endPoint x: 678, endPoint y: 140, distance: 108.7
click at [559, 140] on span "by [PERSON_NAME]" at bounding box center [403, 151] width 312 height 41
copy span "[PERSON_NAME]"
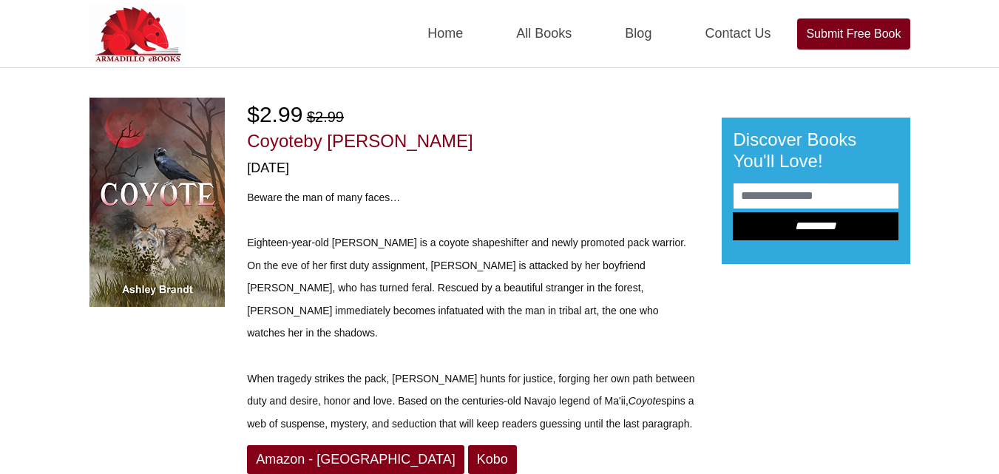
drag, startPoint x: 335, startPoint y: 141, endPoint x: 449, endPoint y: 138, distance: 114.0
click at [449, 138] on h1 "Coyote by Ashley Brandt" at bounding box center [473, 141] width 452 height 21
copy span "Ashley Brandt"
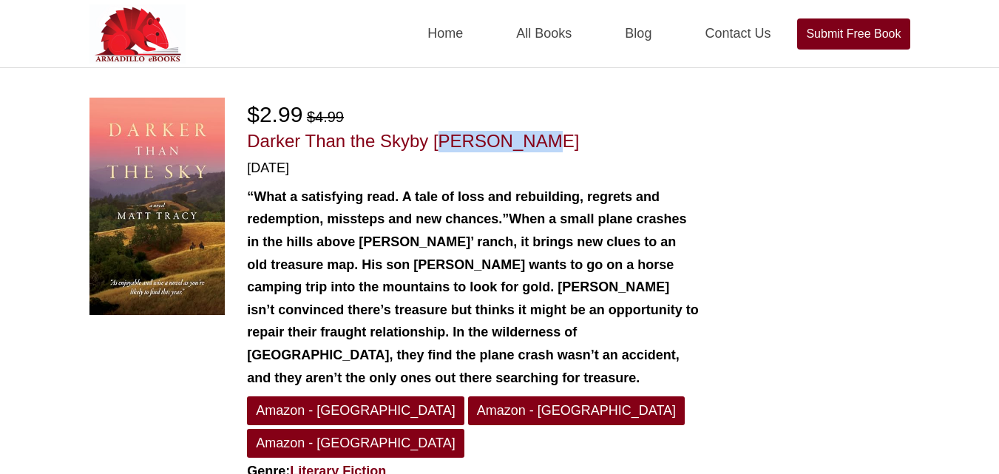
drag, startPoint x: 436, startPoint y: 135, endPoint x: 544, endPoint y: 139, distance: 108.1
click at [544, 139] on h1 "Darker Than the Sky by [PERSON_NAME]" at bounding box center [473, 141] width 452 height 21
copy span "[PERSON_NAME]"
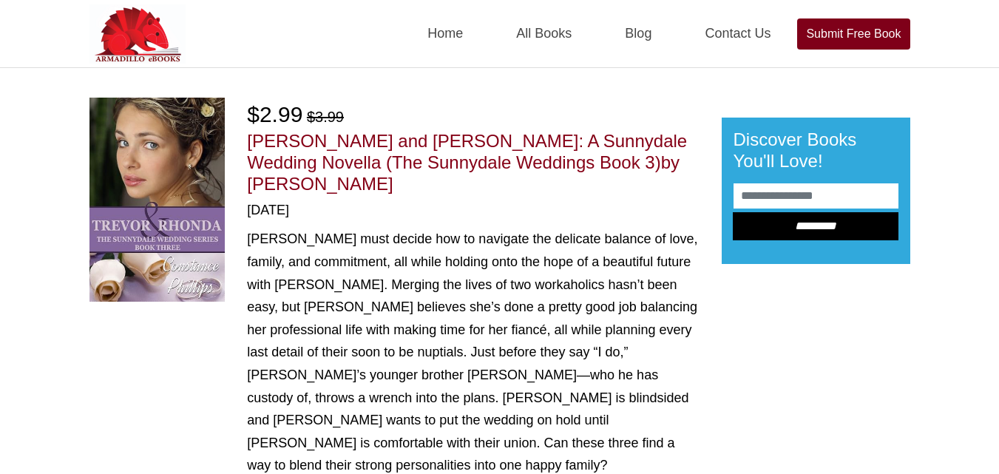
drag, startPoint x: 510, startPoint y: 154, endPoint x: 659, endPoint y: 163, distance: 149.7
click at [659, 163] on h1 "[PERSON_NAME] and [PERSON_NAME]: A Sunnydale Wedding Novella (The Sunnydale Wed…" at bounding box center [473, 163] width 452 height 64
copy span "[PERSON_NAME]"
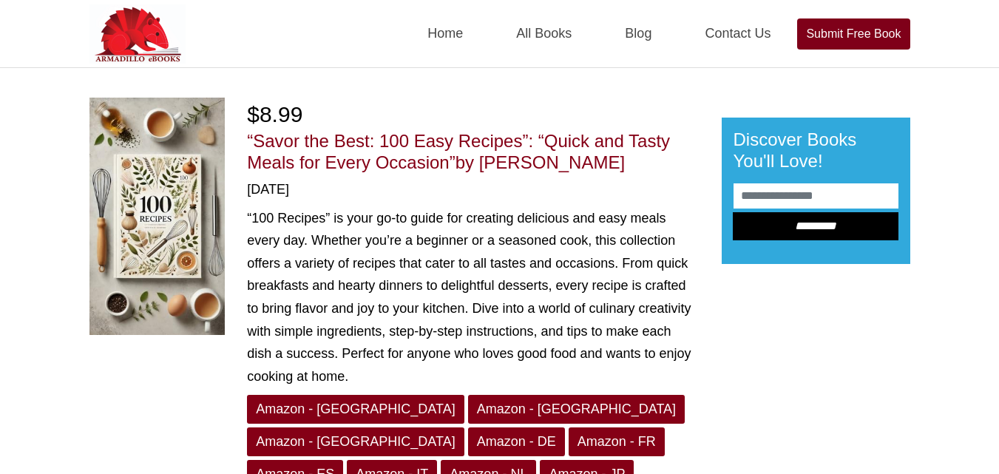
drag, startPoint x: 487, startPoint y: 162, endPoint x: 617, endPoint y: 165, distance: 130.2
click at [617, 165] on h1 "“Savor the Best: 100 Easy Recipes”: “Quick and Tasty Meals for Every Occasion” …" at bounding box center [473, 152] width 452 height 43
copy span "[PERSON_NAME]"
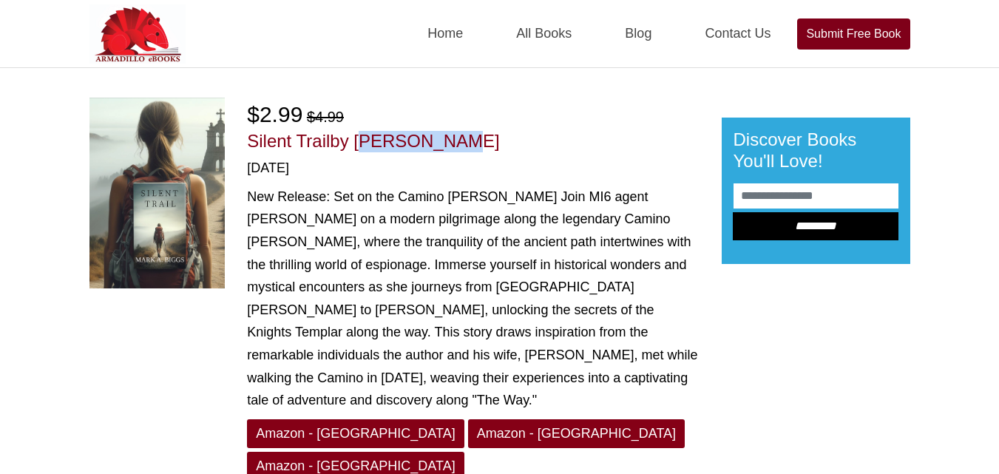
drag, startPoint x: 357, startPoint y: 141, endPoint x: 459, endPoint y: 141, distance: 102.1
click at [459, 141] on h1 "Silent Trail by [PERSON_NAME]" at bounding box center [473, 141] width 452 height 21
copy span "[PERSON_NAME]"
